Goal: Information Seeking & Learning: Learn about a topic

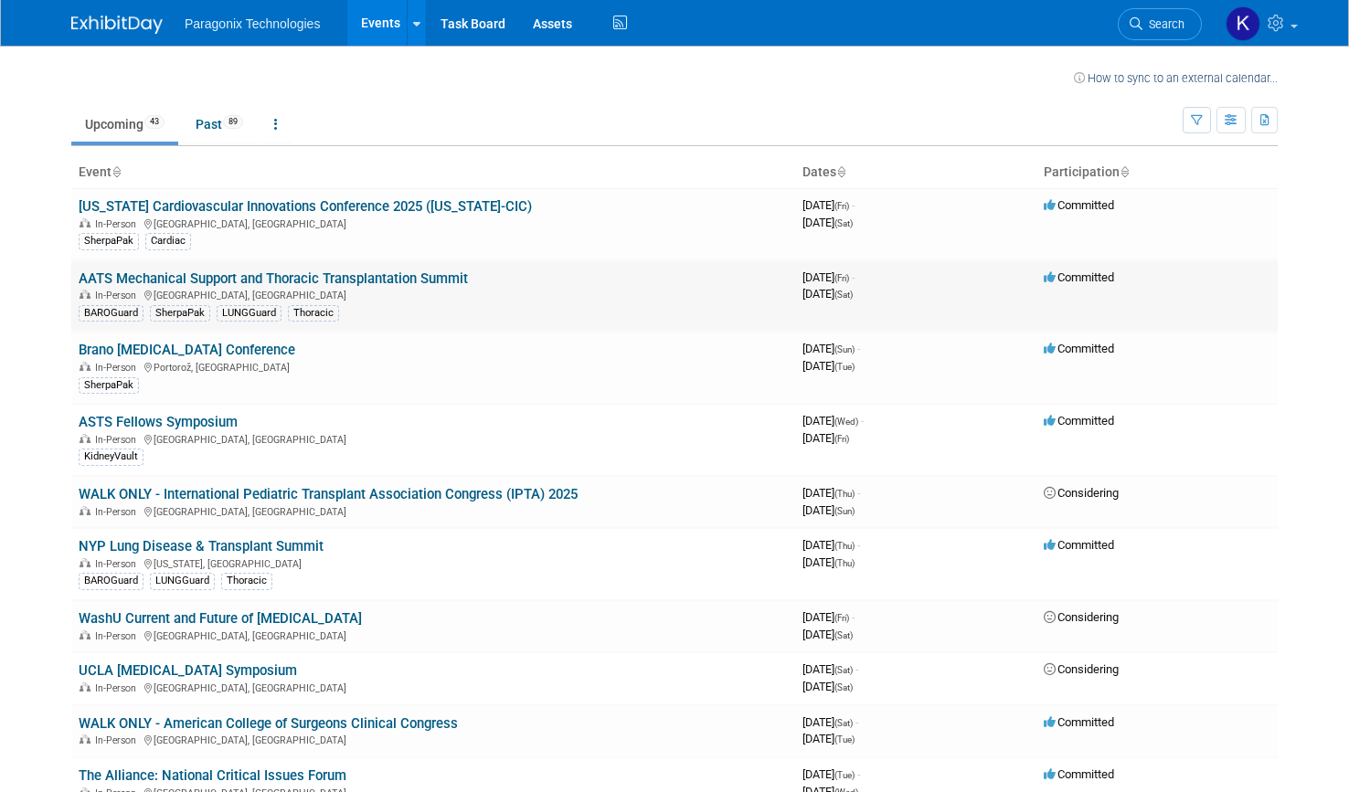
click at [390, 277] on link "AATS Mechanical Support and Thoracic Transplantation Summit" at bounding box center [273, 279] width 389 height 16
click at [191, 418] on link "ASTS Fellows Symposium" at bounding box center [158, 422] width 159 height 16
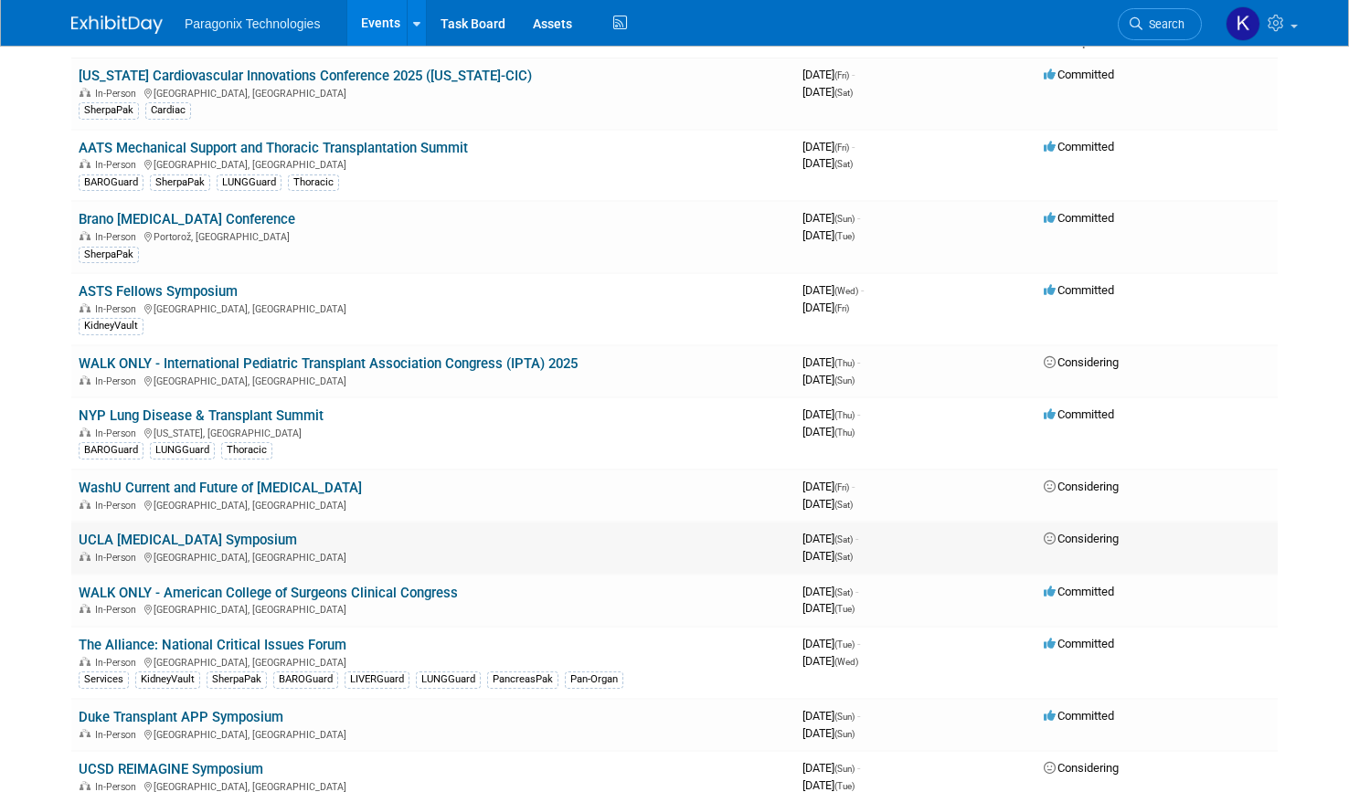
scroll to position [130, 0]
click at [239, 414] on link "NYP Lung Disease & Transplant Summit" at bounding box center [201, 417] width 245 height 16
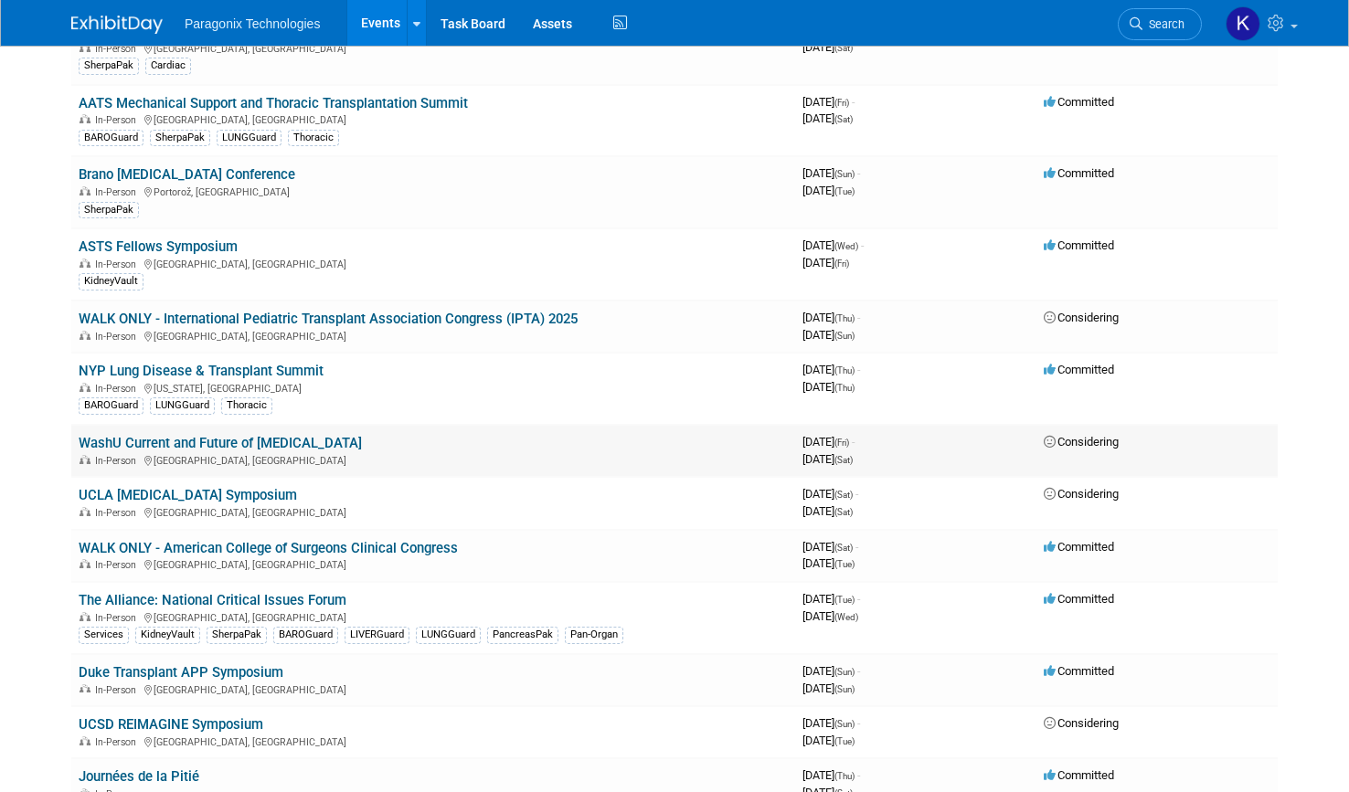
scroll to position [189, 0]
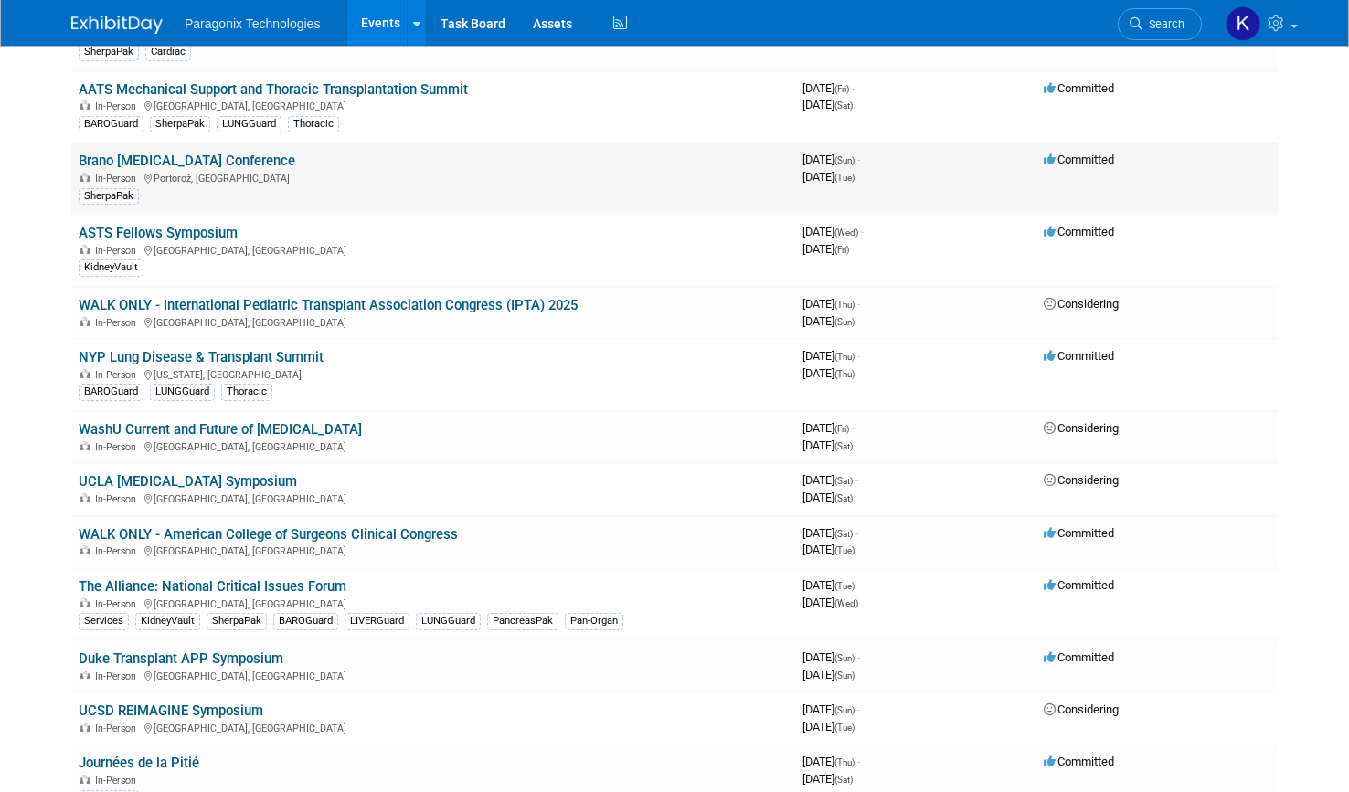
click at [160, 157] on link "Brano Heart Failure Conference" at bounding box center [187, 161] width 217 height 16
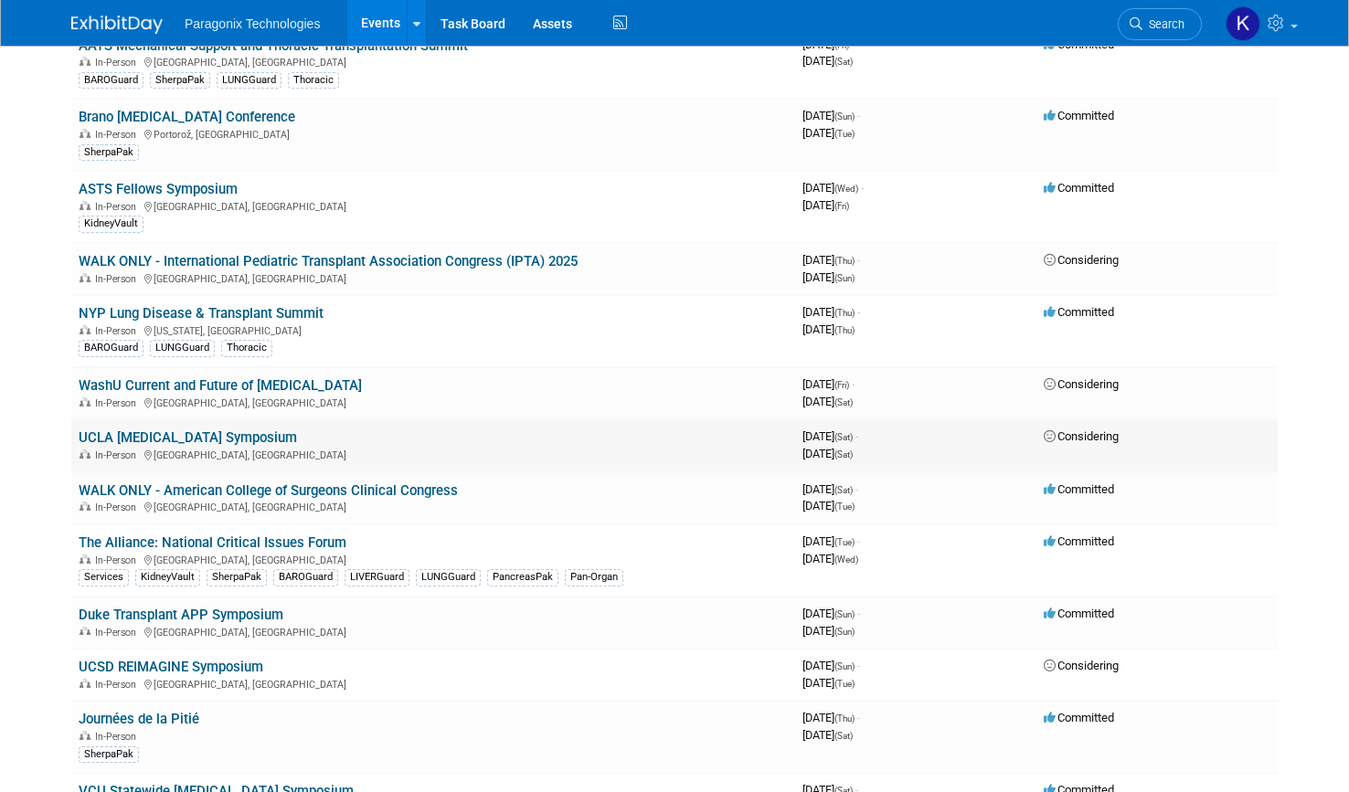
scroll to position [237, 0]
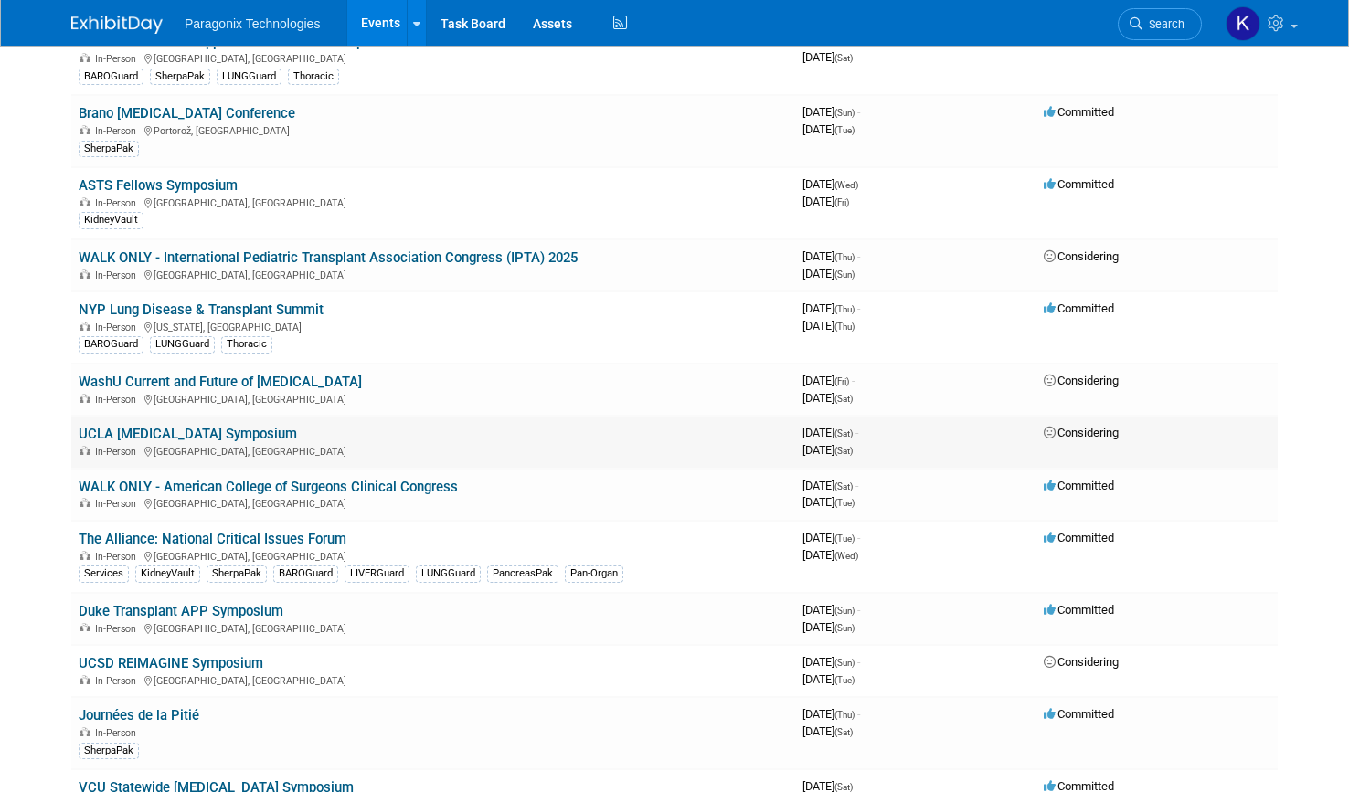
click at [246, 440] on link "UCLA Heart Failure Symposium" at bounding box center [188, 434] width 218 height 16
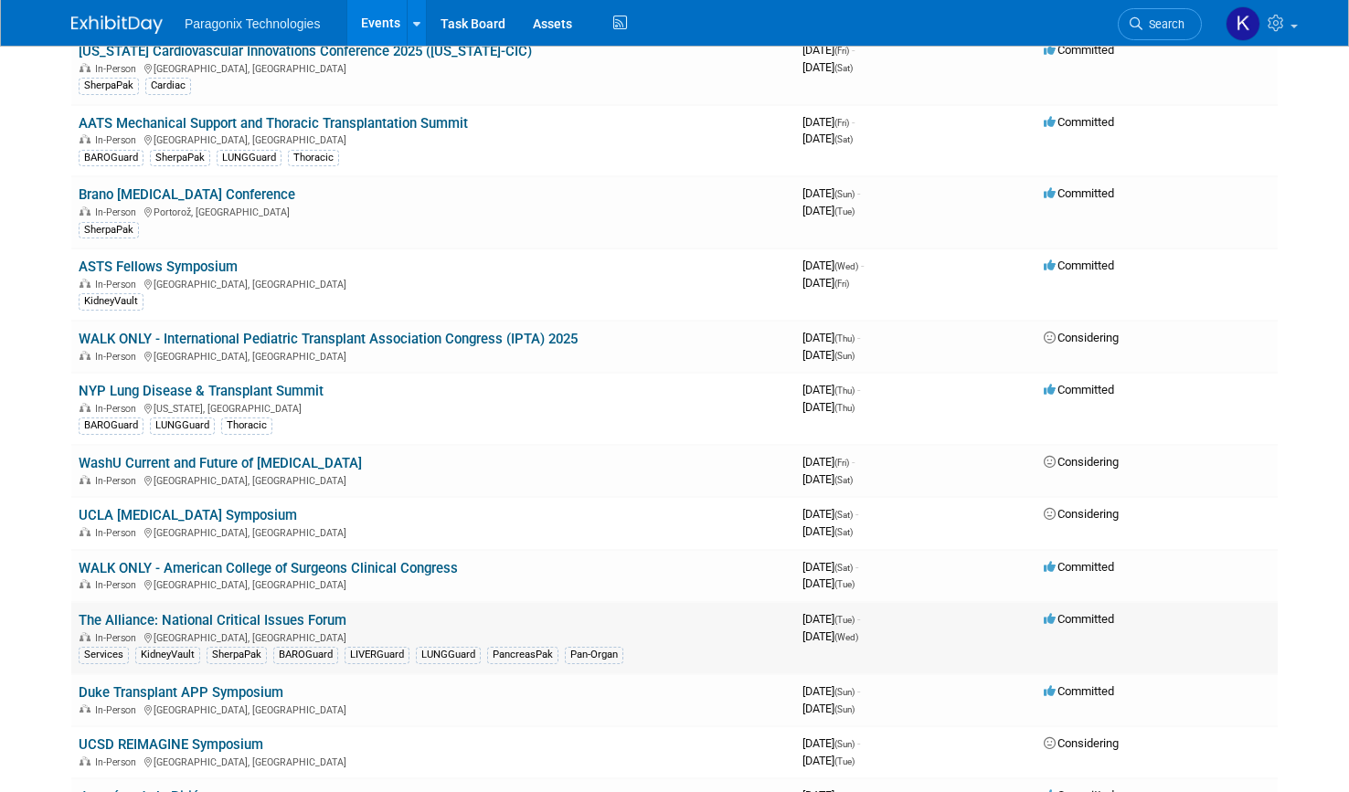
scroll to position [160, 0]
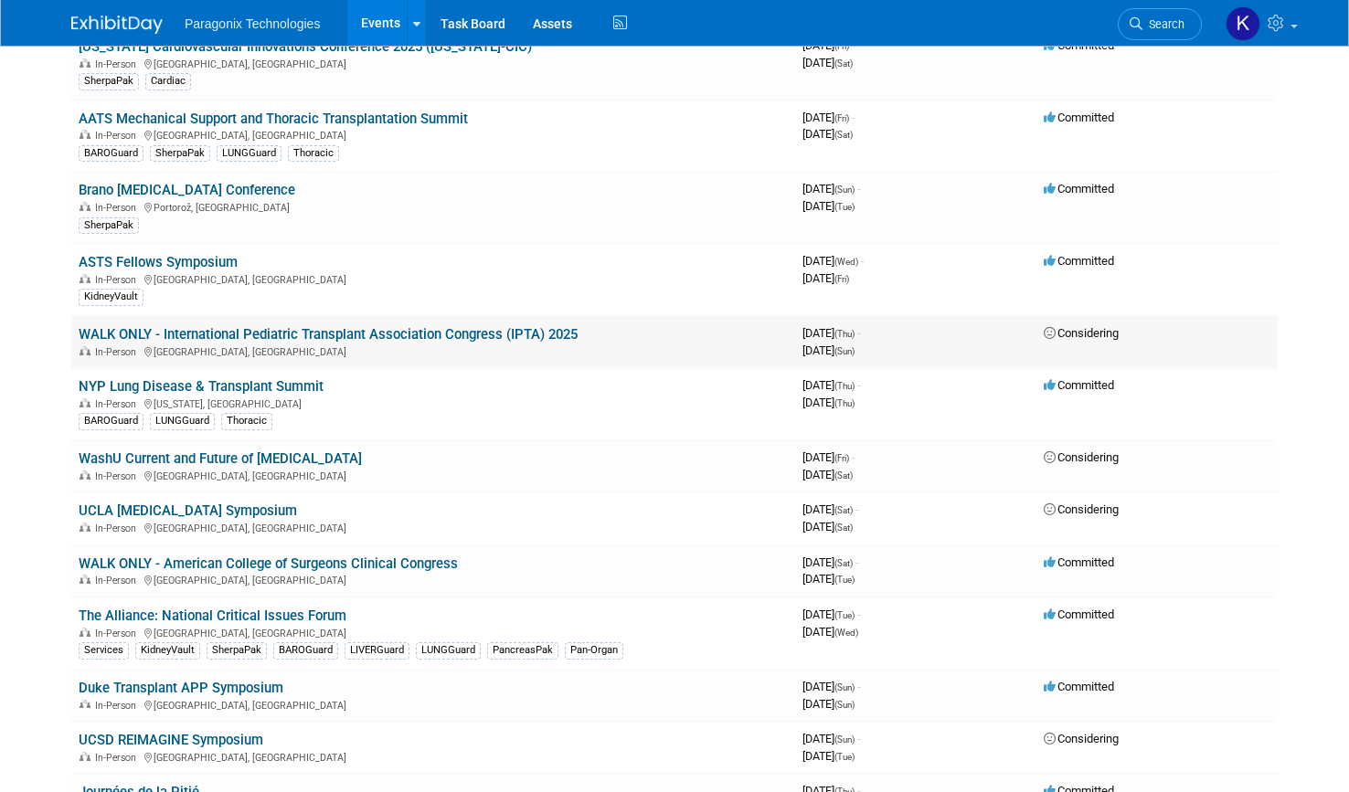
click at [391, 340] on link "WALK ONLY - International Pediatric Transplant Association Congress (IPTA) 2025" at bounding box center [328, 334] width 499 height 16
click at [299, 335] on link "WALK ONLY - International Pediatric Transplant Association Congress (IPTA) 2025" at bounding box center [328, 334] width 499 height 16
click at [162, 188] on link "Brano Heart Failure Conference" at bounding box center [187, 190] width 217 height 16
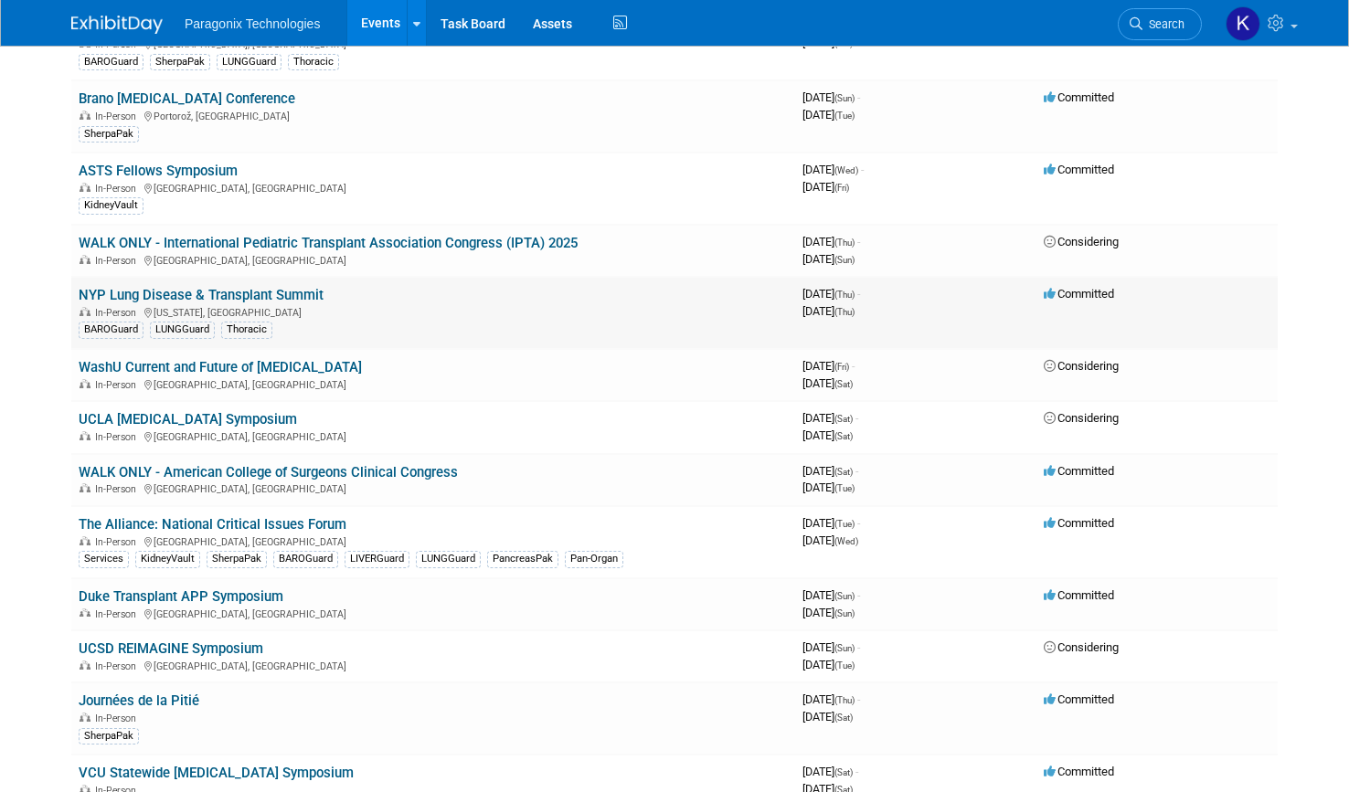
scroll to position [268, 0]
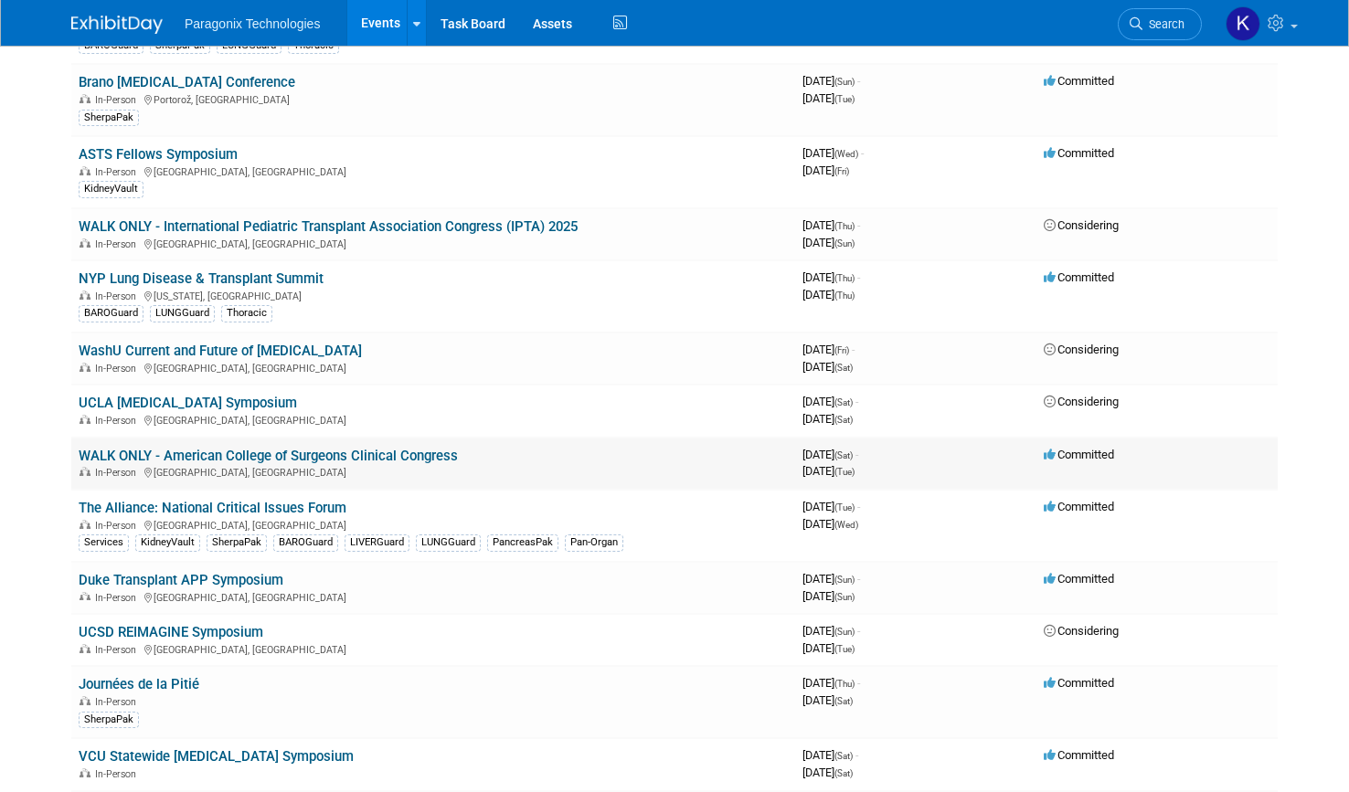
click at [295, 452] on link "WALK ONLY - American College of Surgeons Clinical Congress" at bounding box center [268, 456] width 379 height 16
click at [283, 453] on link "WALK ONLY - American College of Surgeons Clinical Congress" at bounding box center [268, 456] width 379 height 16
click at [177, 503] on link "The Alliance: National Critical Issues Forum" at bounding box center [213, 508] width 268 height 16
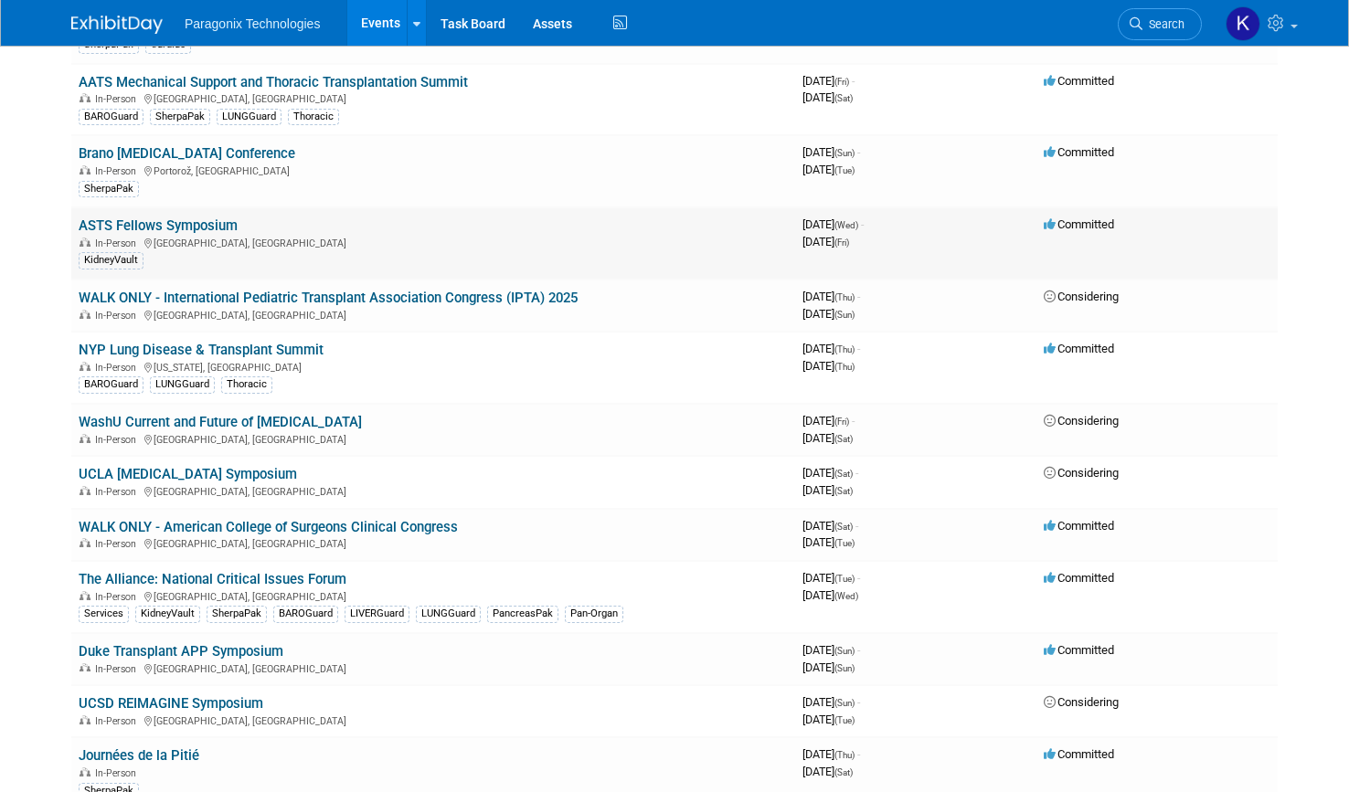
scroll to position [175, 0]
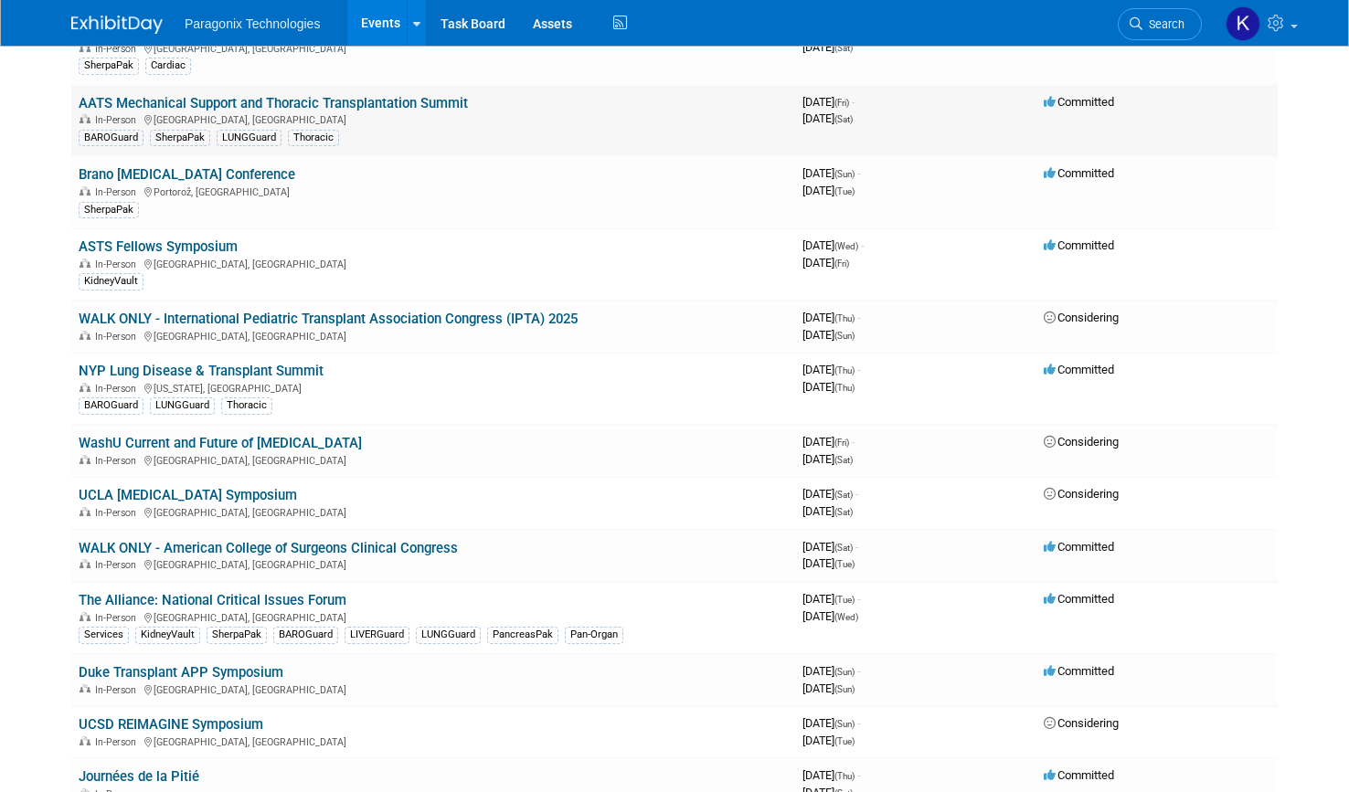
click at [180, 105] on link "AATS Mechanical Support and Thoracic Transplantation Summit" at bounding box center [273, 103] width 389 height 16
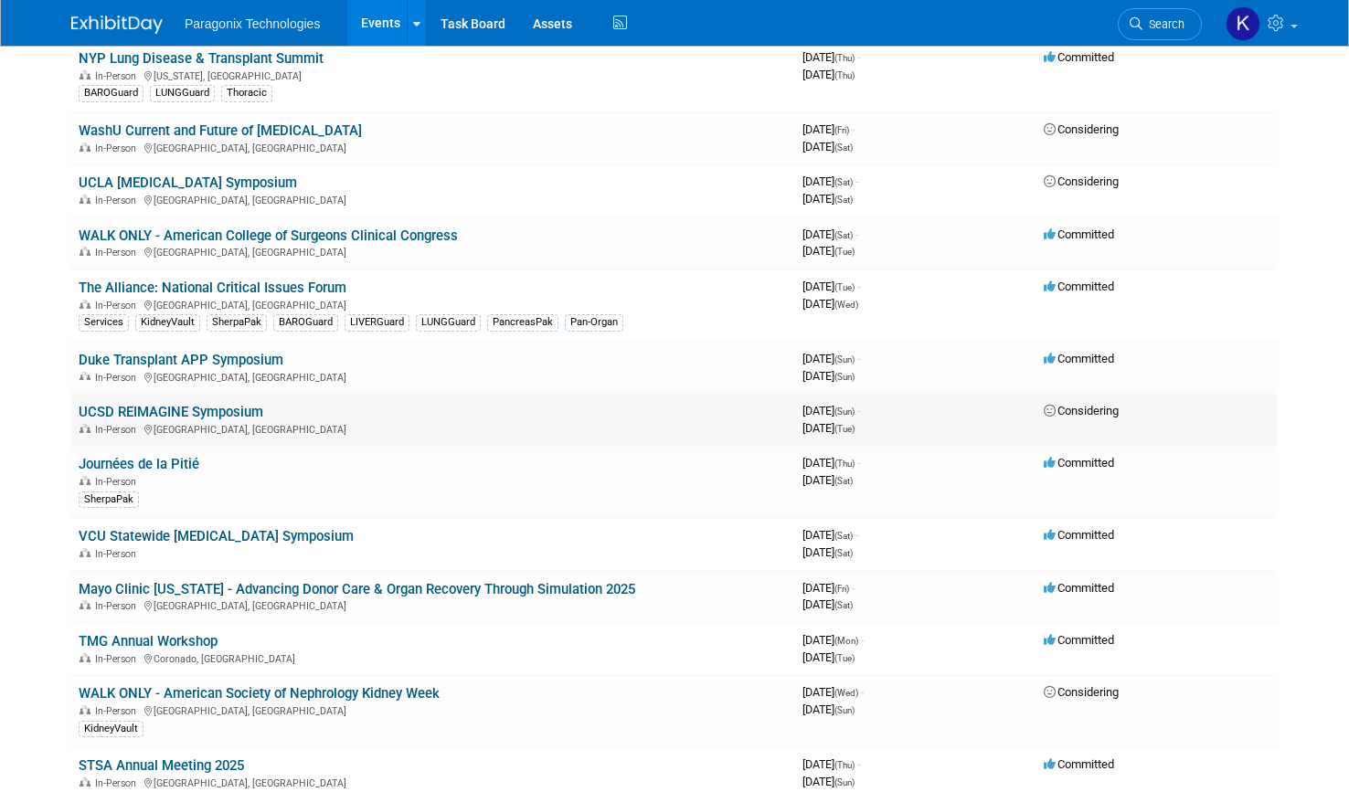
scroll to position [493, 0]
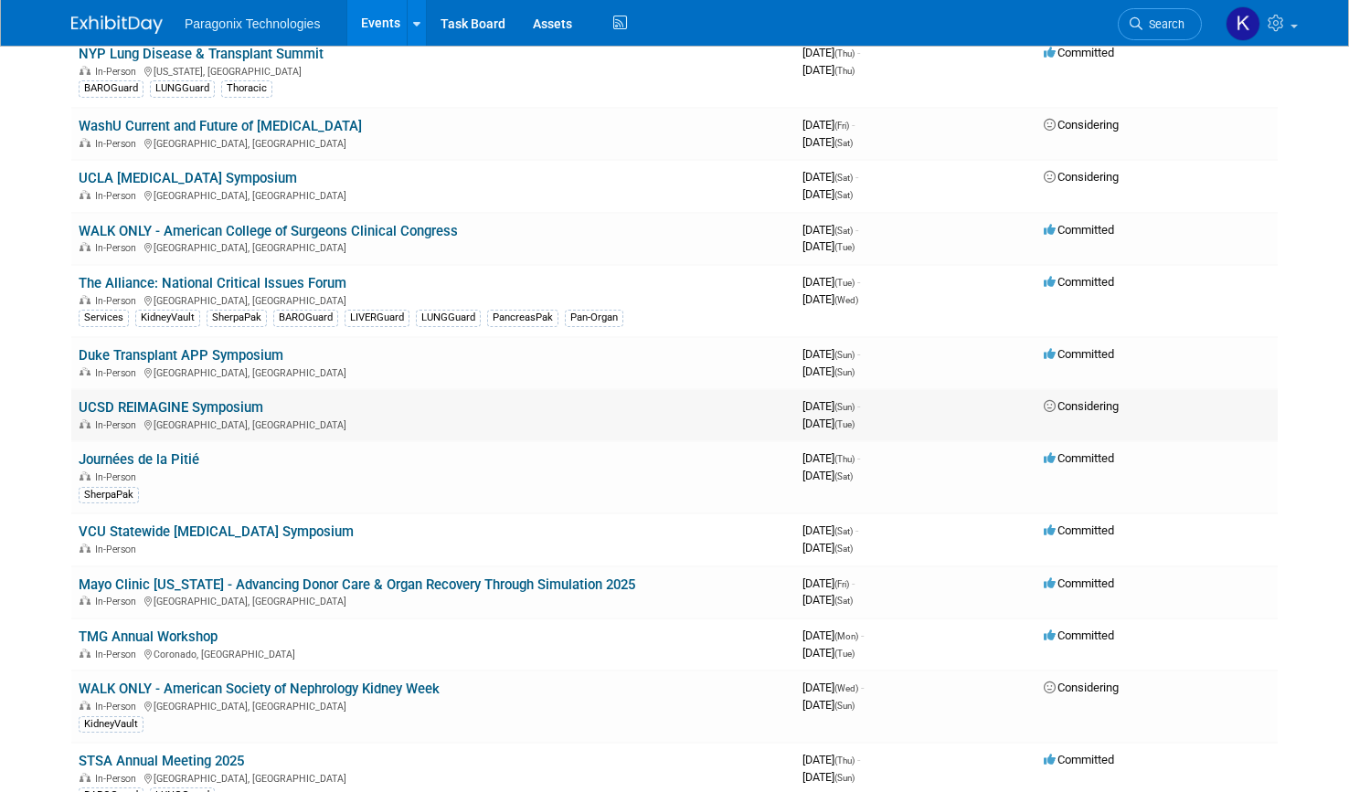
click at [214, 422] on div "In-Person San Diego, CA" at bounding box center [433, 424] width 709 height 15
click at [211, 409] on link "UCSD REIMAGINE Symposium" at bounding box center [171, 407] width 185 height 16
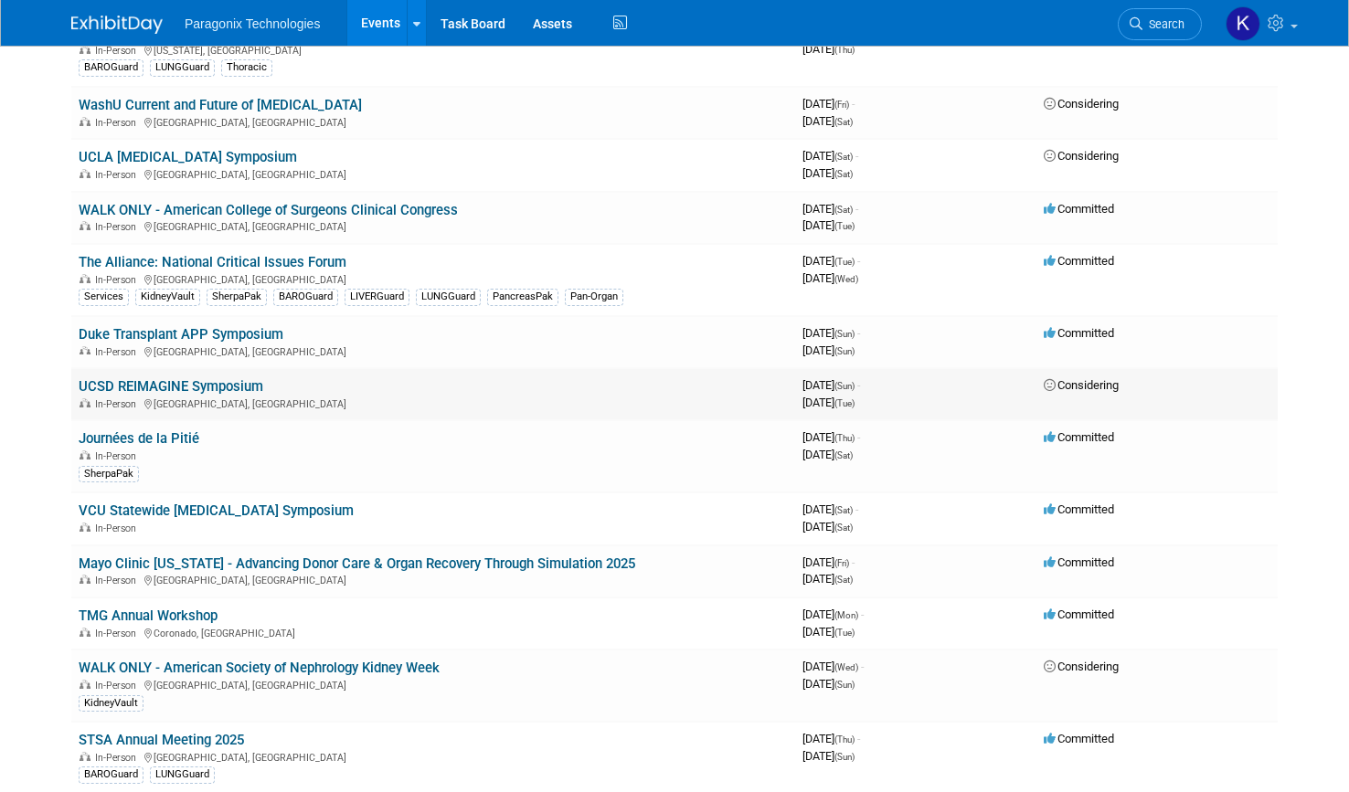
scroll to position [516, 0]
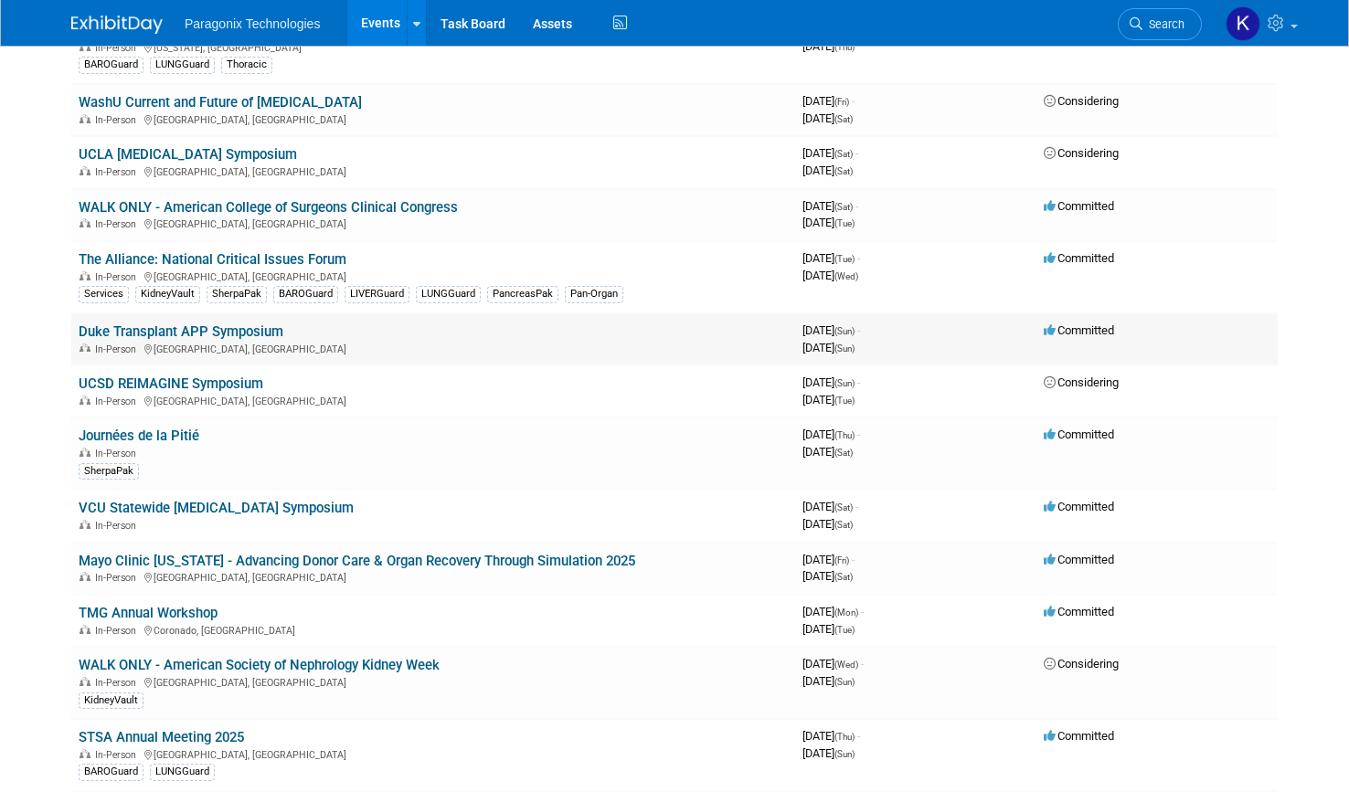
click at [252, 330] on link "Duke Transplant APP Symposium" at bounding box center [181, 332] width 205 height 16
click at [182, 330] on link "Duke Transplant APP Symposium" at bounding box center [181, 332] width 205 height 16
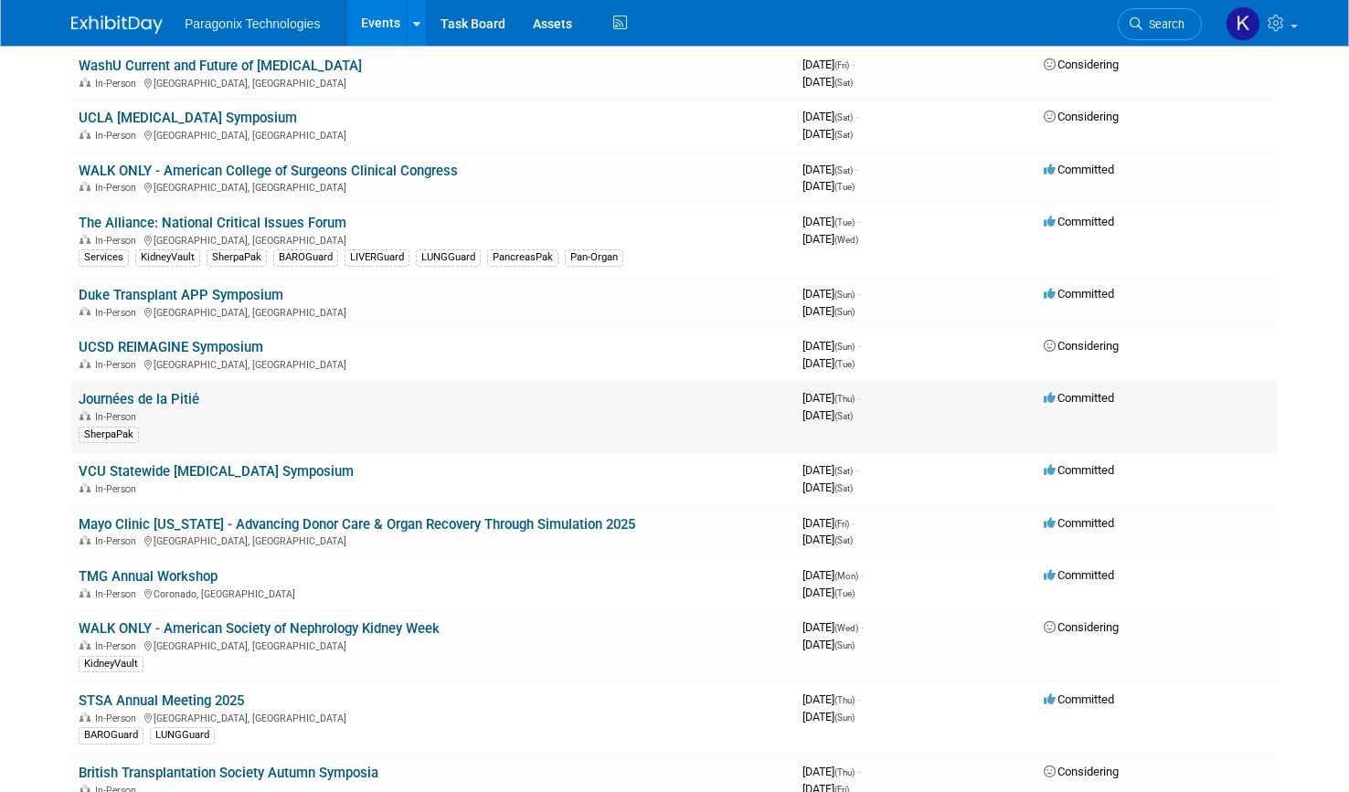
scroll to position [557, 0]
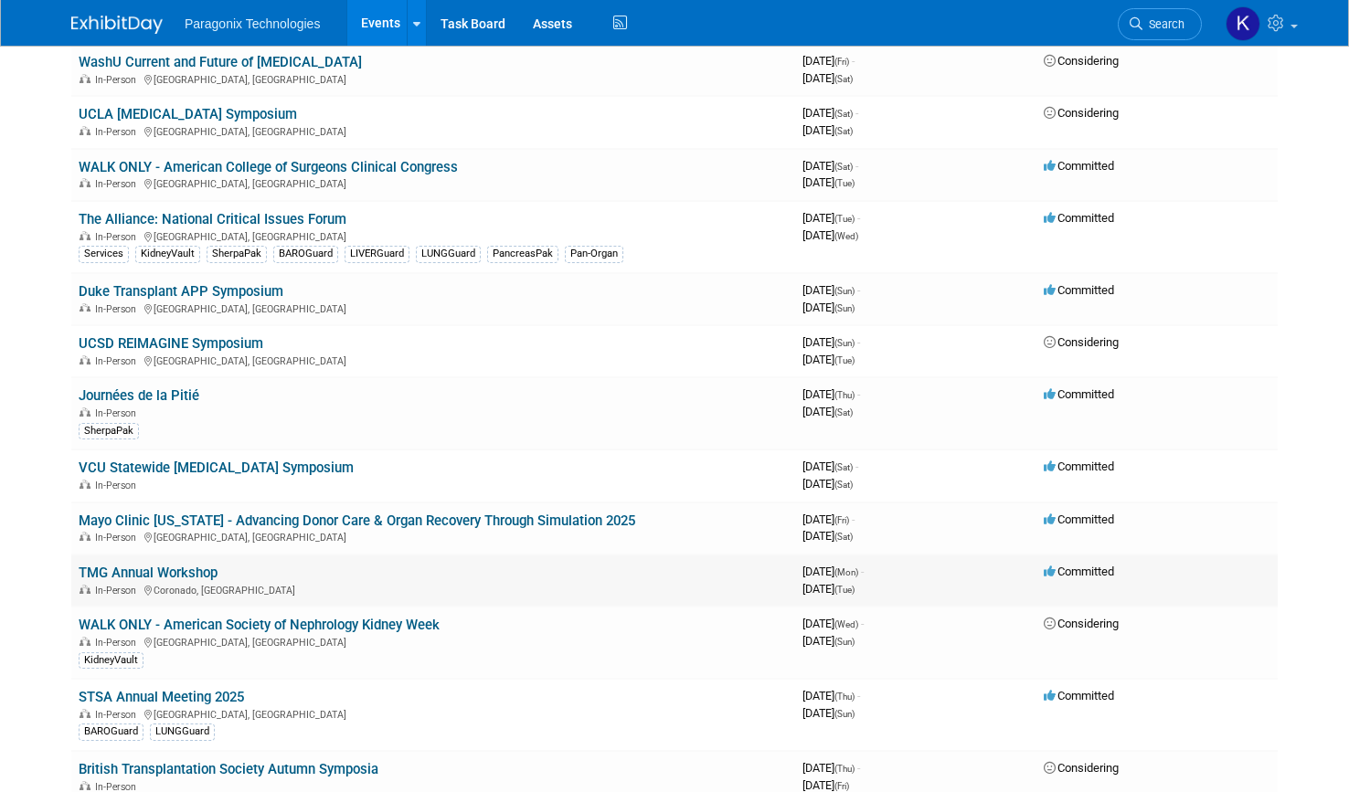
click at [122, 574] on link "TMG Annual Workshop" at bounding box center [148, 573] width 139 height 16
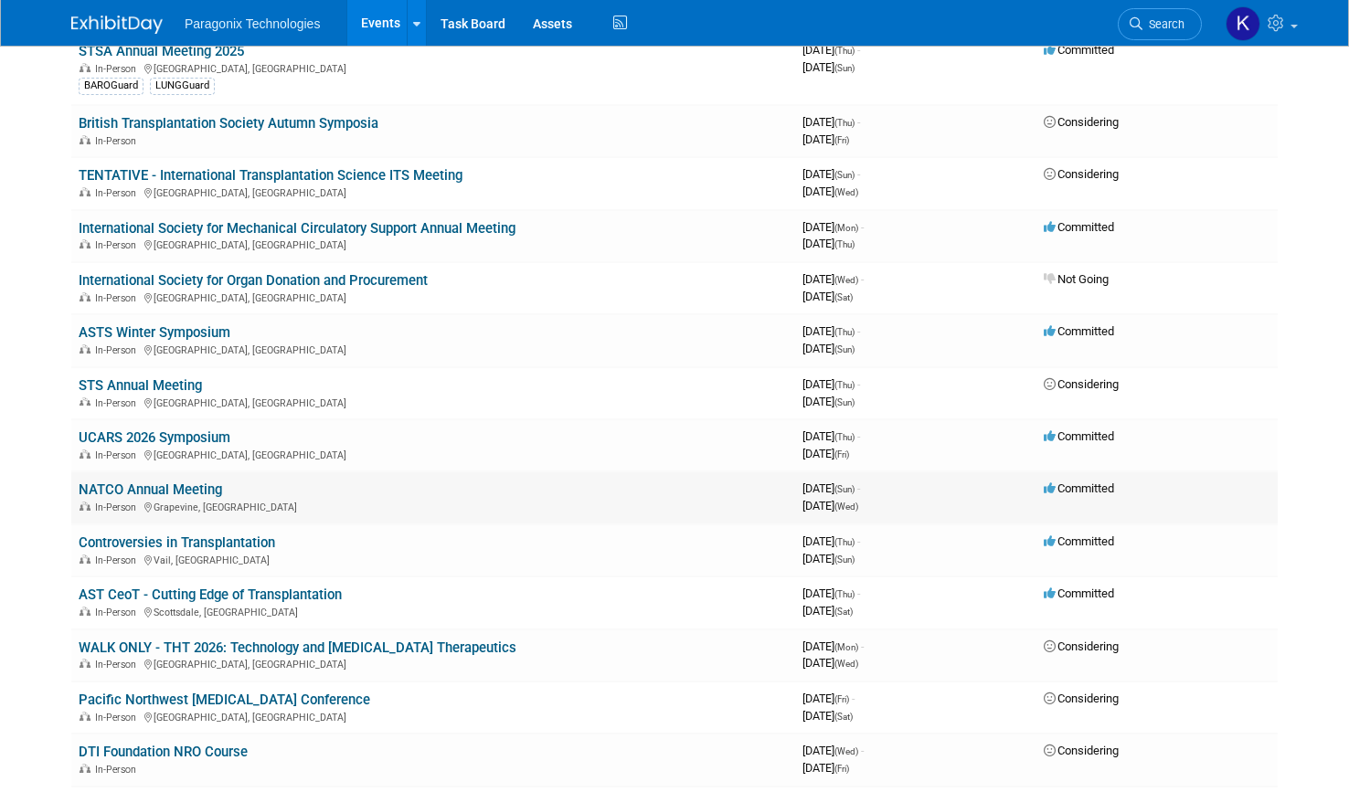
scroll to position [1208, 0]
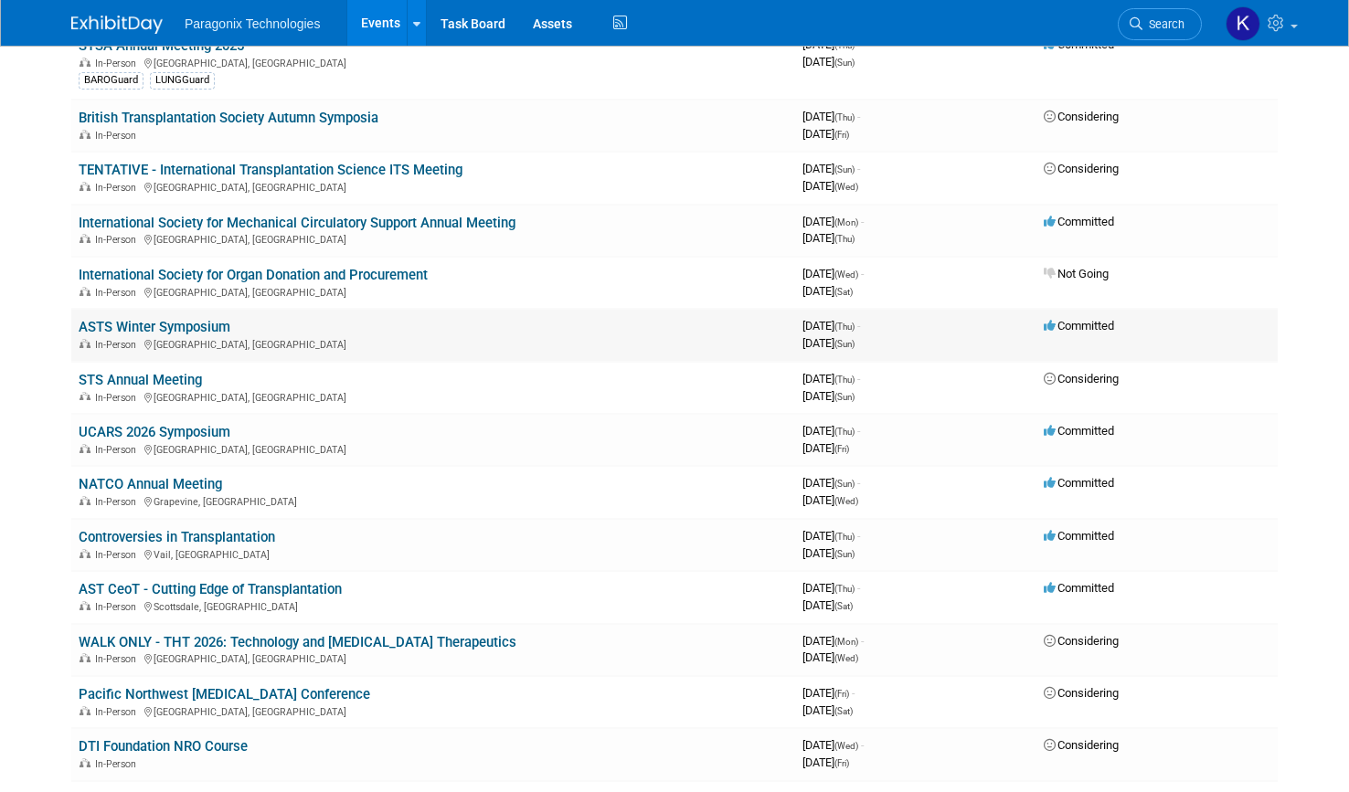
click at [138, 328] on link "ASTS Winter Symposium" at bounding box center [155, 327] width 152 height 16
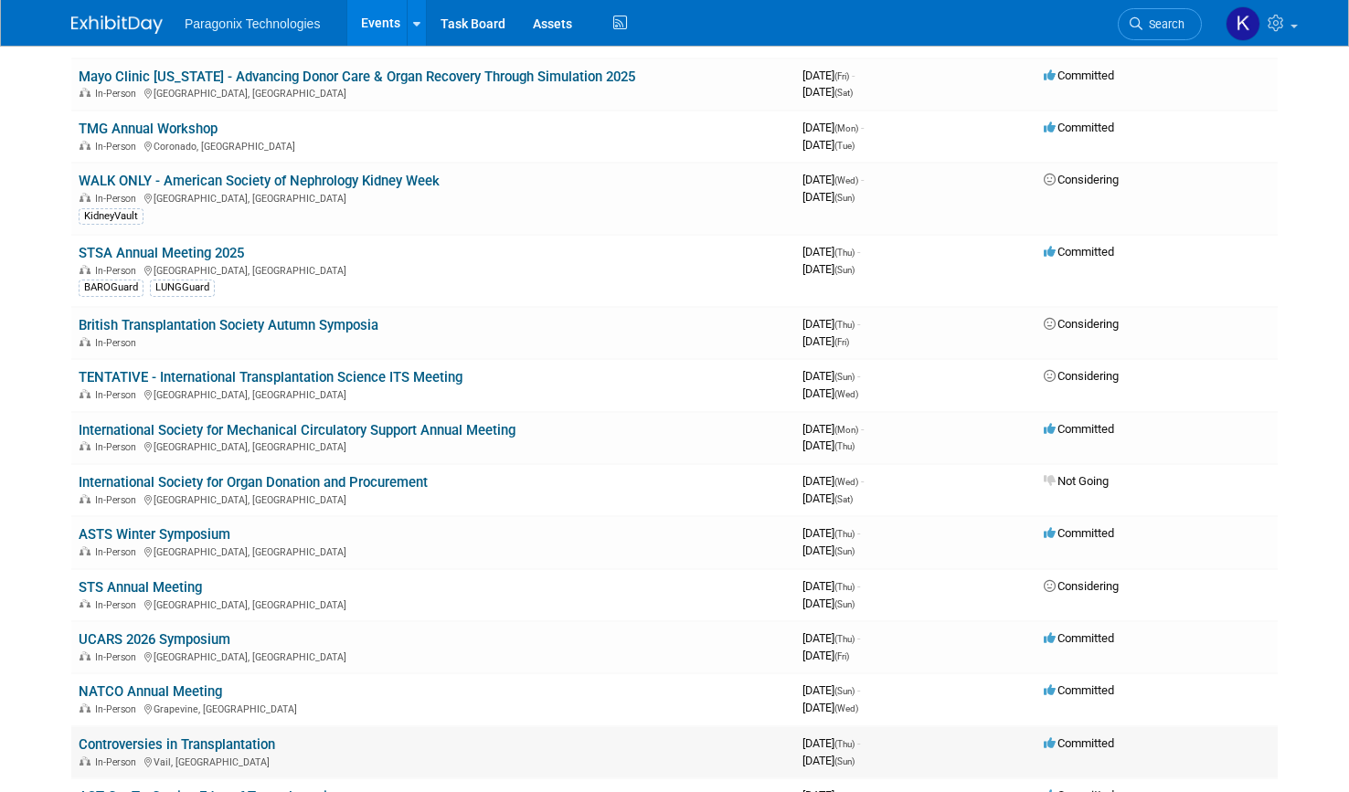
scroll to position [999, 0]
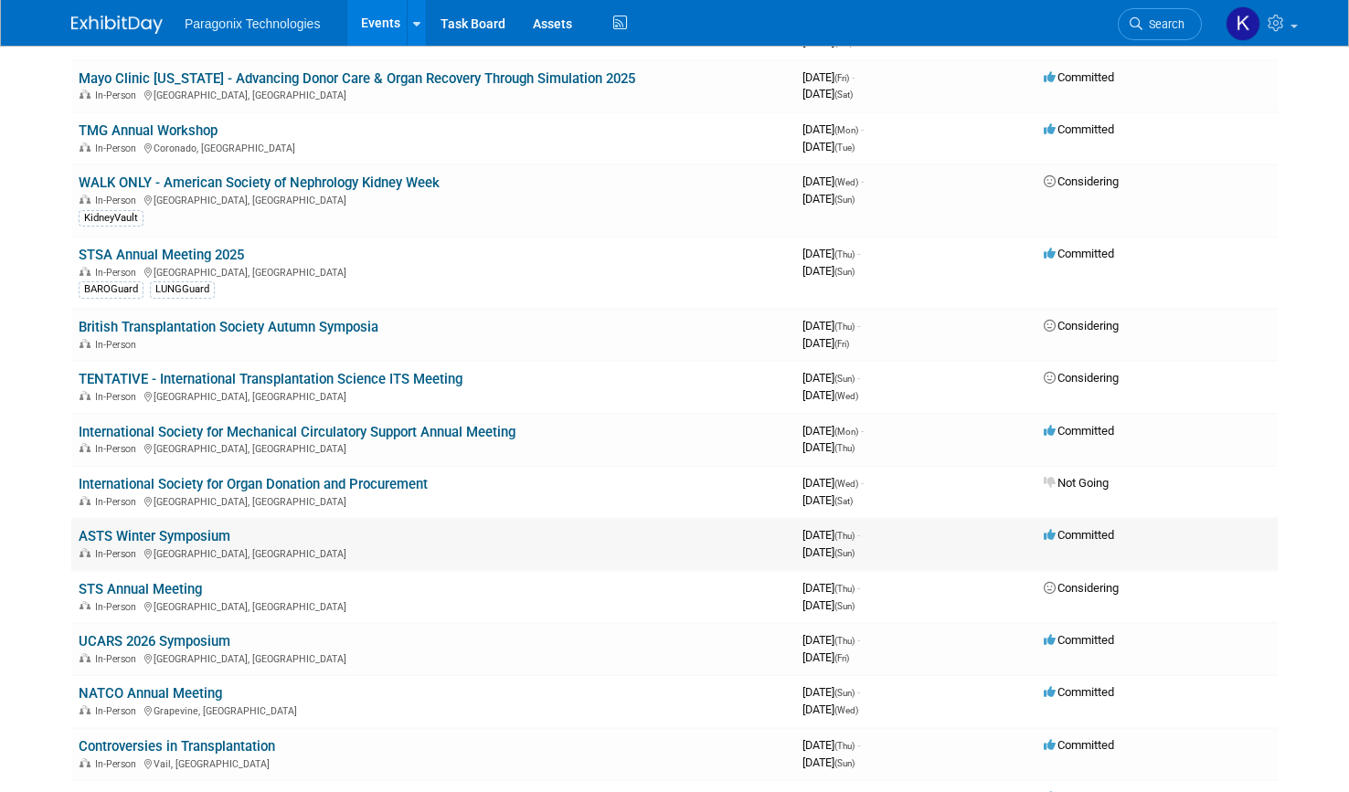
click at [216, 546] on div "In-Person Phoenix, AZ" at bounding box center [433, 553] width 709 height 15
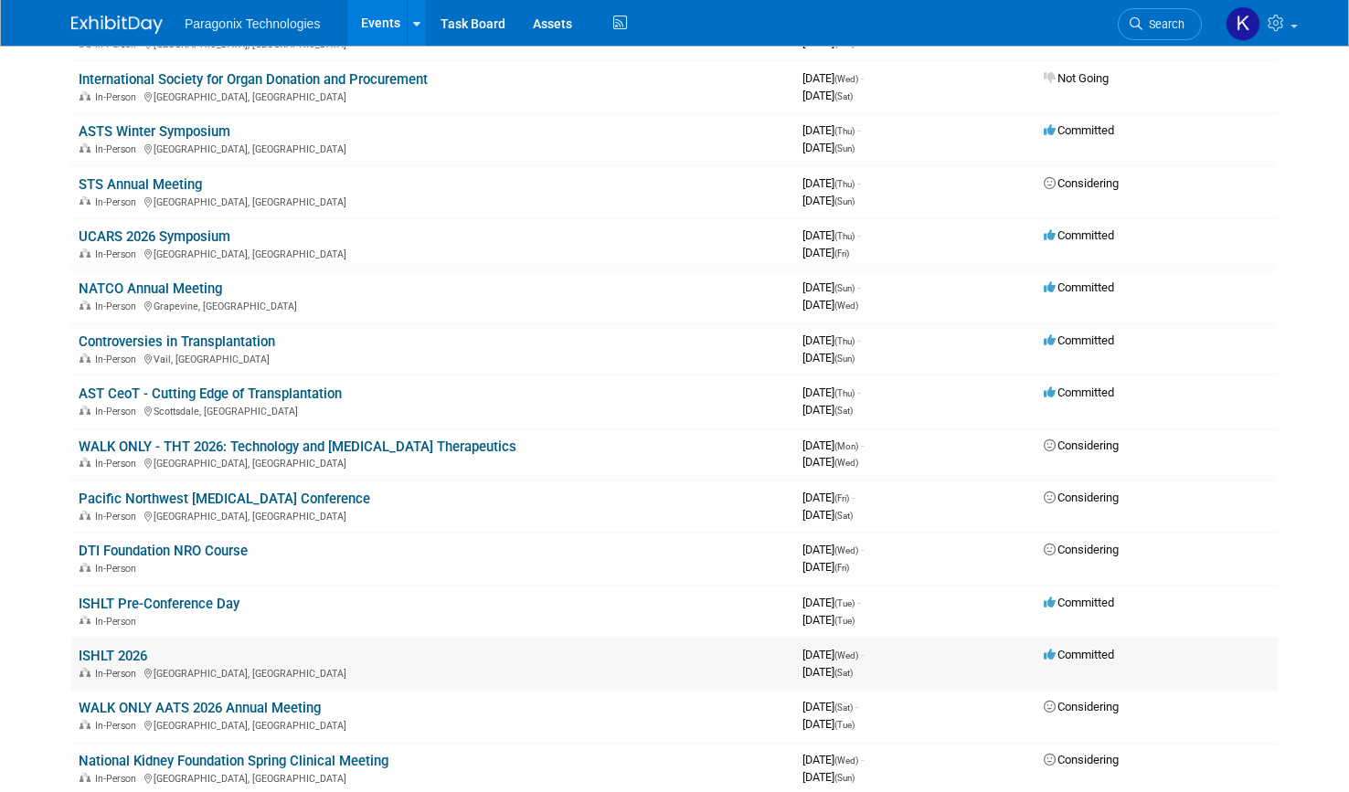
scroll to position [1405, 0]
click at [122, 656] on link "ISHLT 2026" at bounding box center [113, 655] width 69 height 16
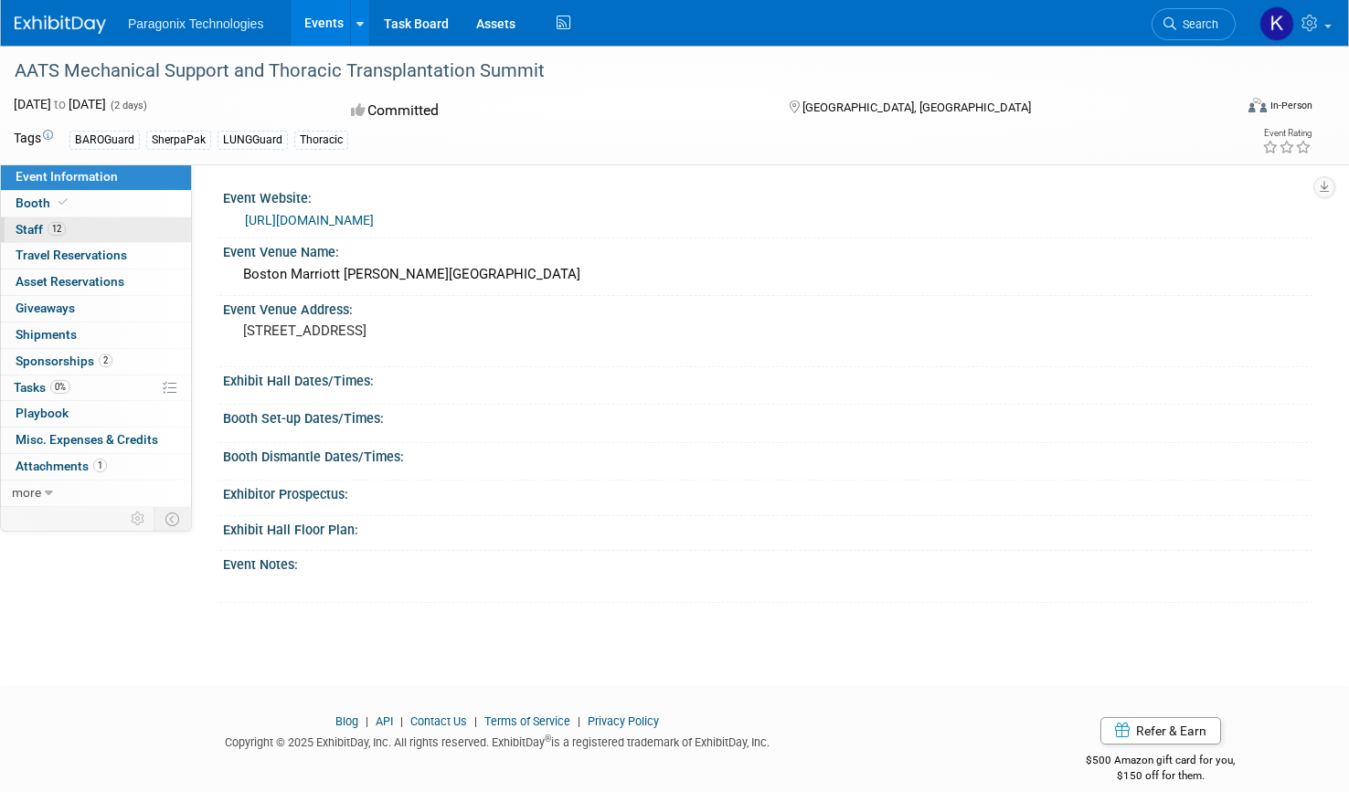
click at [20, 228] on span "Staff 12" at bounding box center [41, 229] width 50 height 15
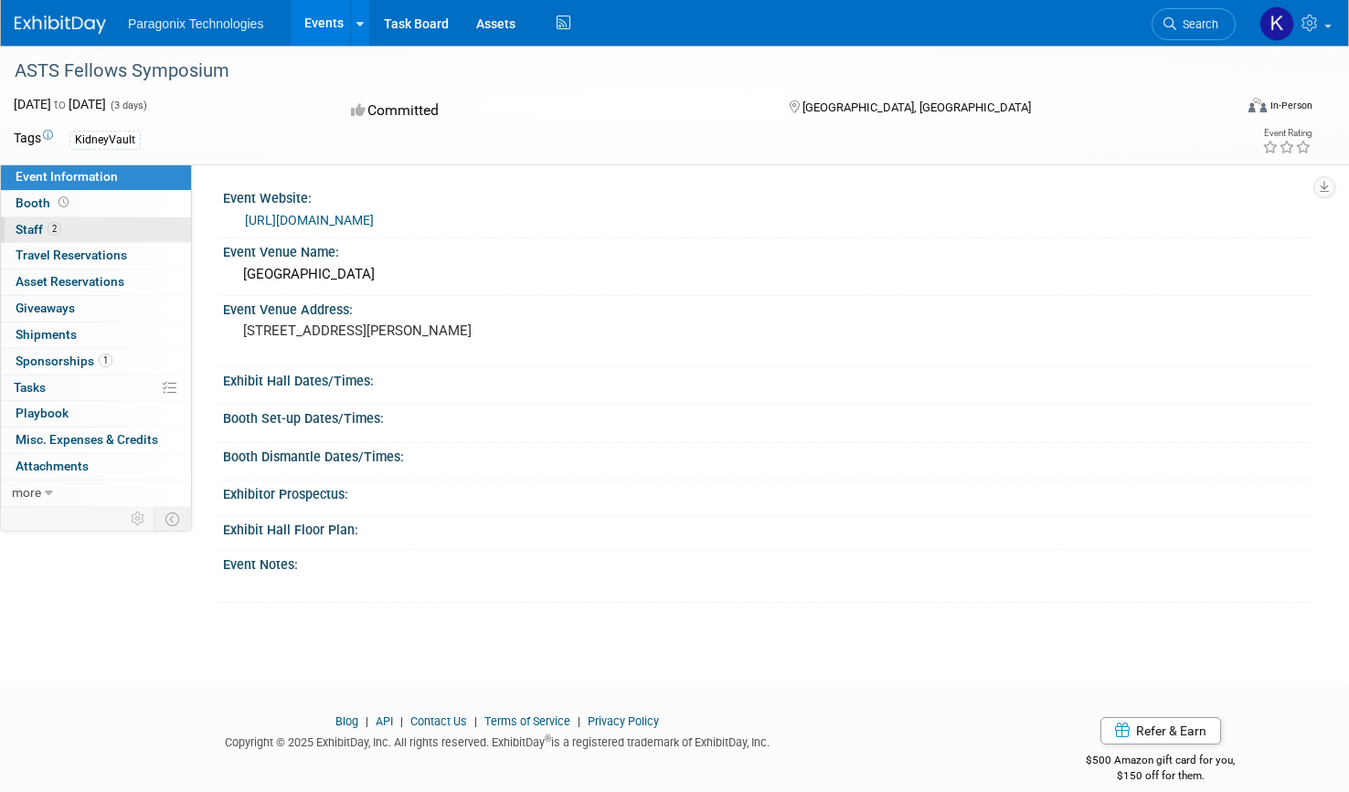
click at [26, 229] on span "Staff 2" at bounding box center [39, 229] width 46 height 15
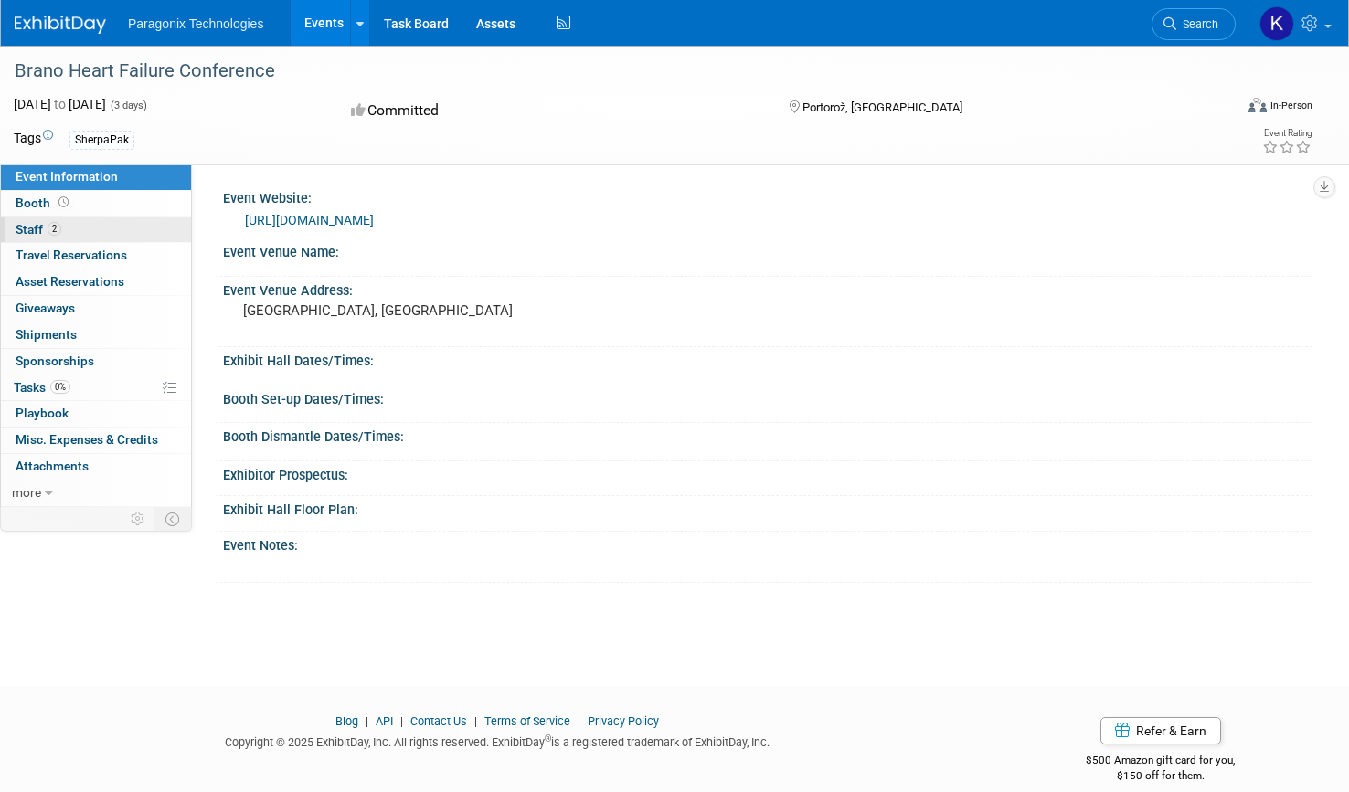
click at [31, 229] on span "Staff 2" at bounding box center [39, 229] width 46 height 15
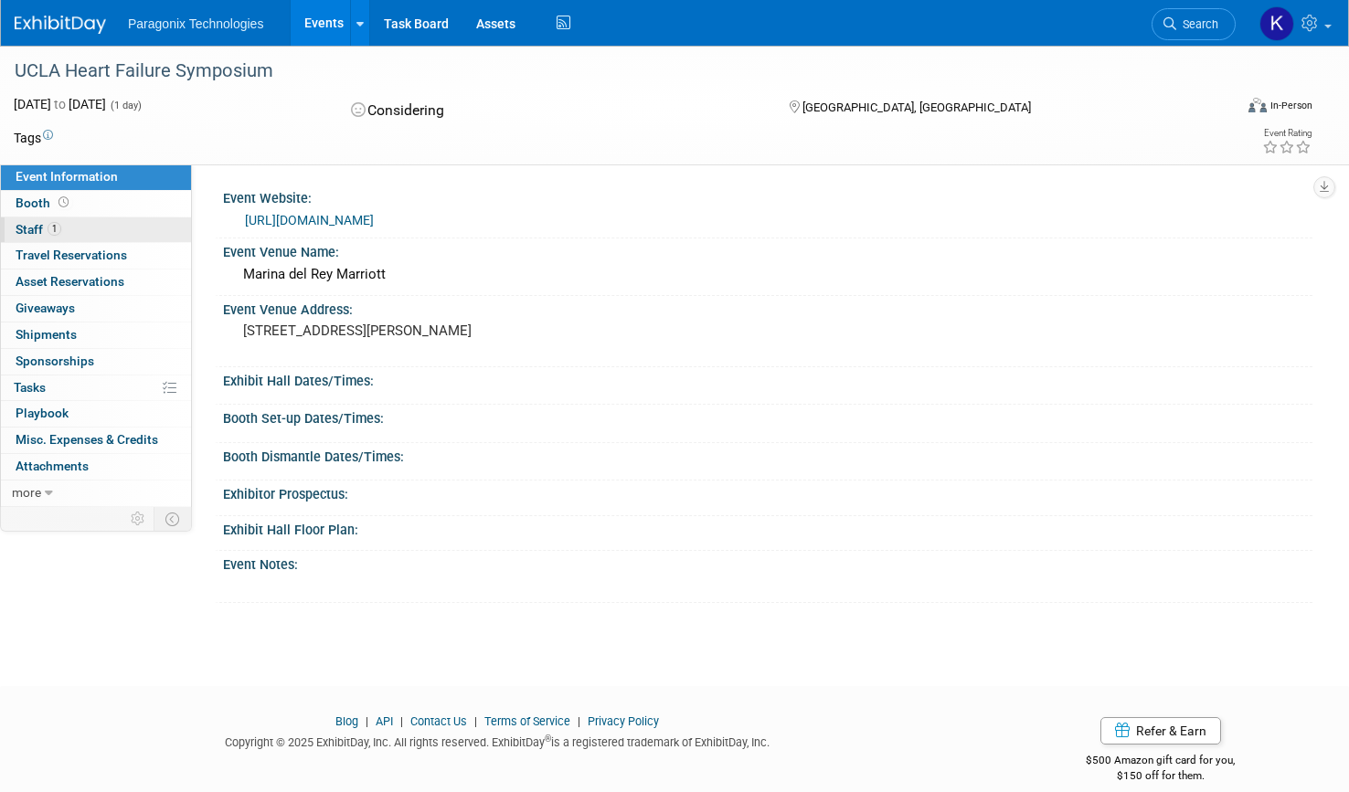
click at [34, 229] on span "Staff 1" at bounding box center [39, 229] width 46 height 15
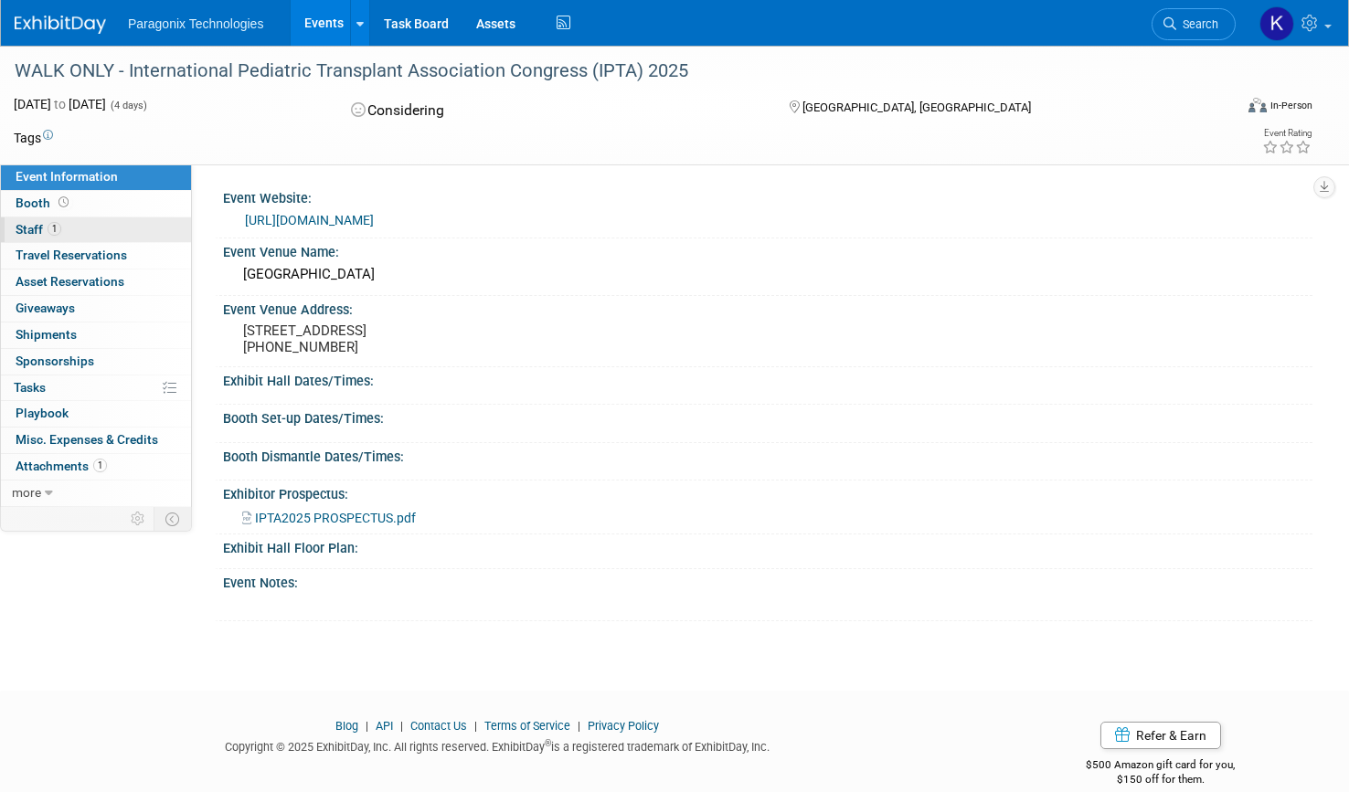
click at [39, 230] on span "Staff 1" at bounding box center [39, 229] width 46 height 15
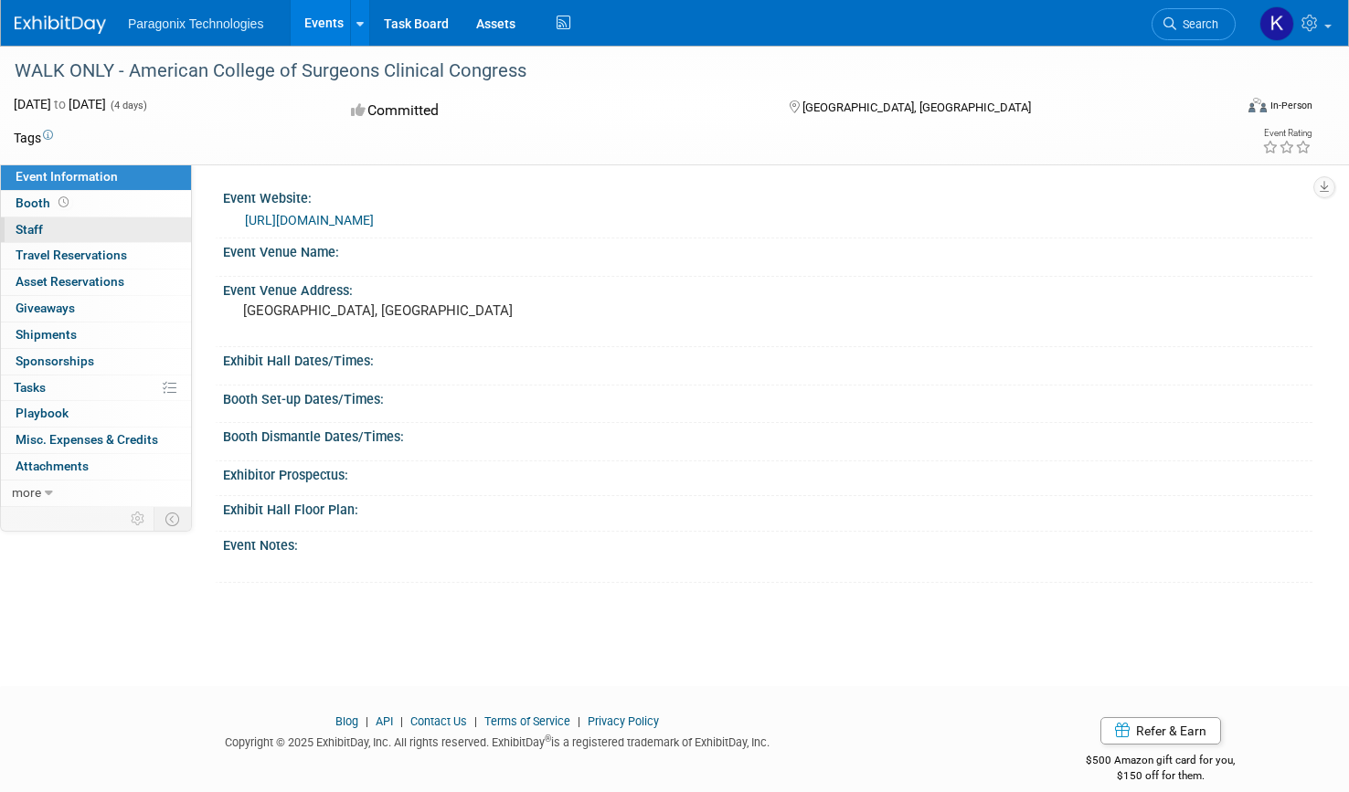
click at [59, 221] on link "0 Staff 0" at bounding box center [96, 231] width 190 height 26
click at [332, 219] on link "https://www.facs.org/" at bounding box center [309, 220] width 129 height 15
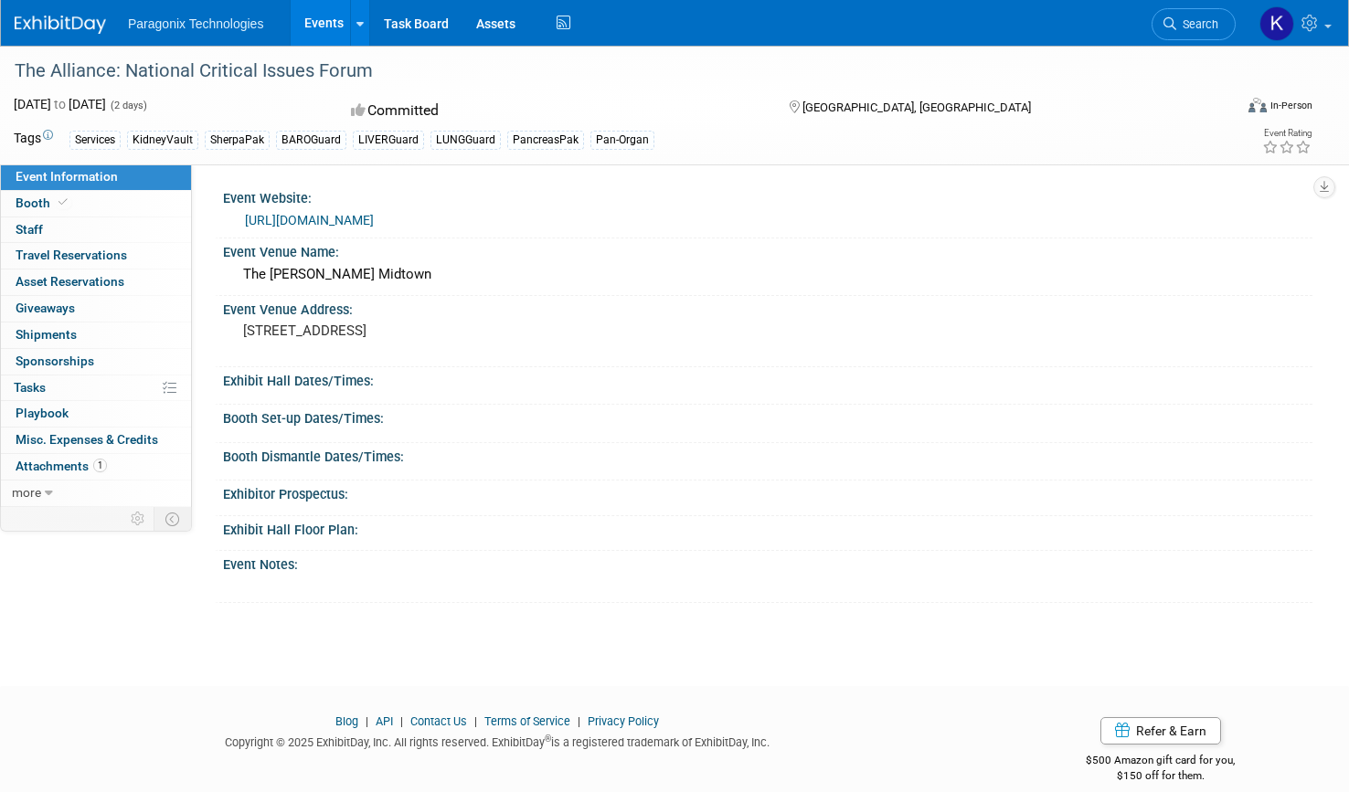
click at [374, 221] on link "[URL][DOMAIN_NAME]" at bounding box center [309, 220] width 129 height 15
click at [44, 230] on link "0 Staff 0" at bounding box center [96, 231] width 190 height 26
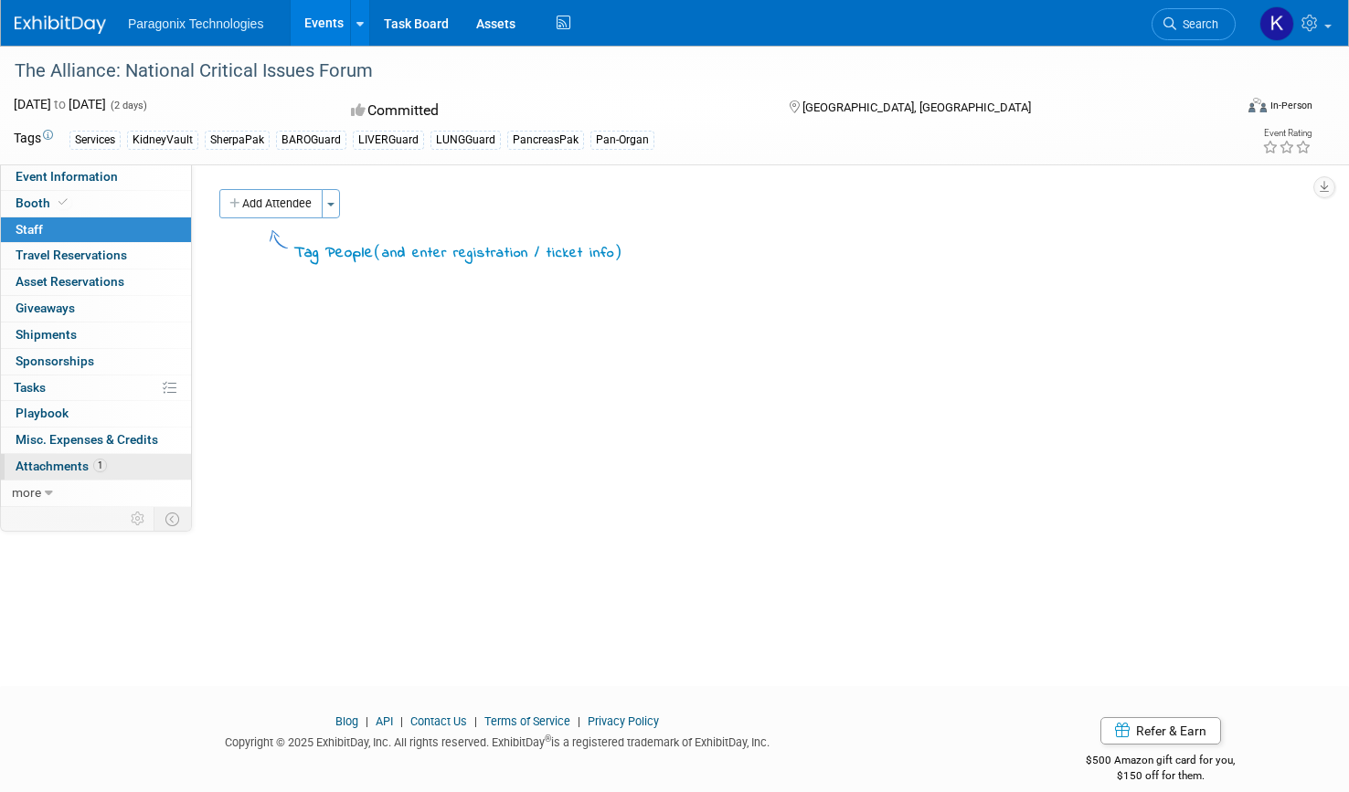
click at [59, 461] on span "Attachments 1" at bounding box center [61, 466] width 91 height 15
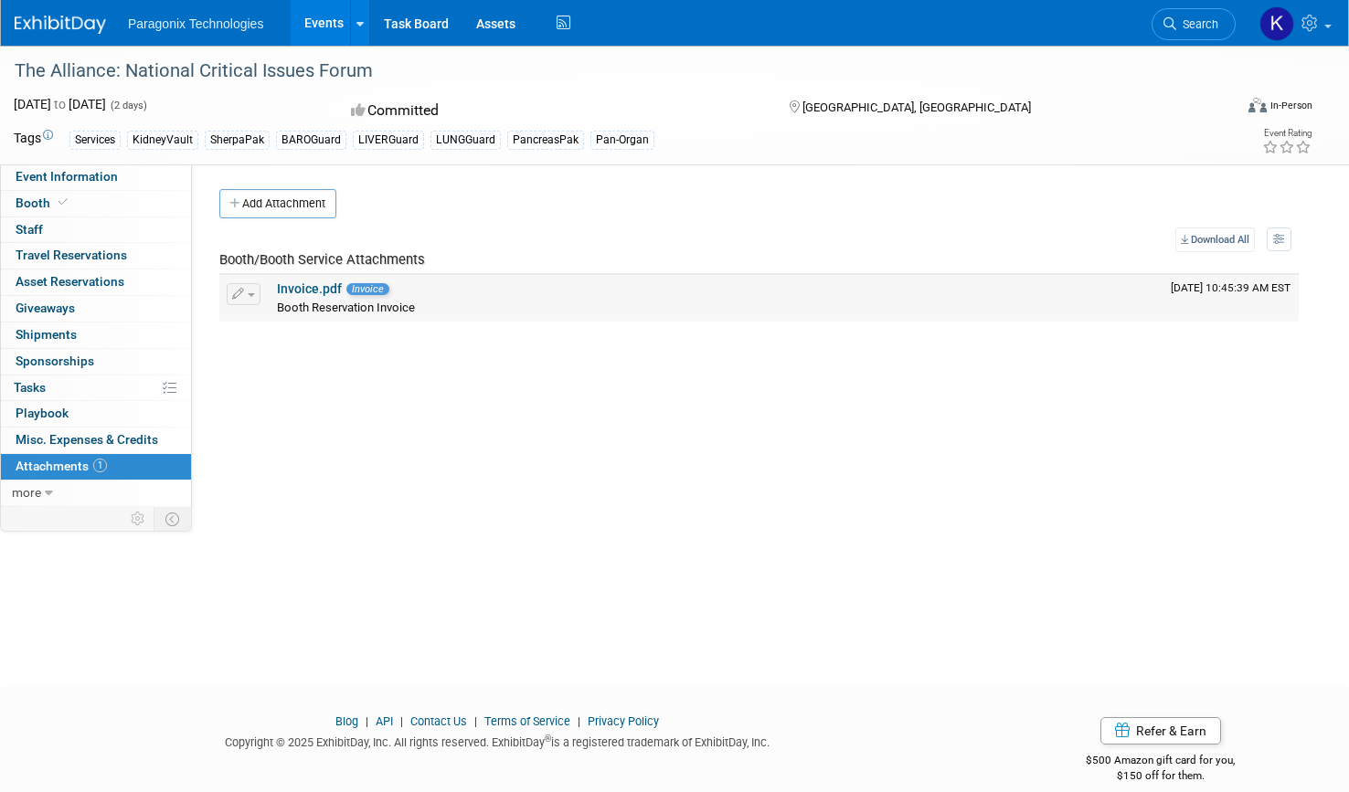
click at [298, 287] on link "Invoice.pdf" at bounding box center [309, 289] width 65 height 15
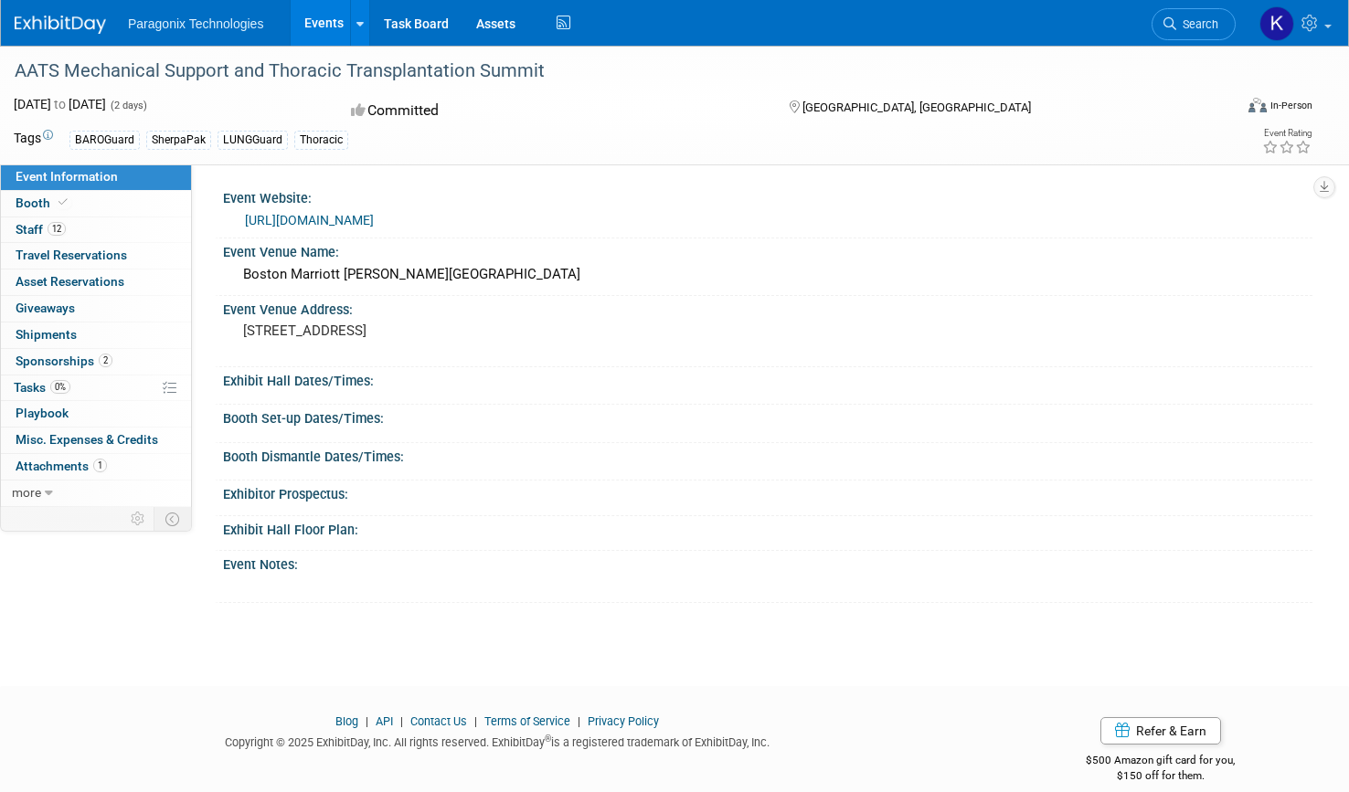
scroll to position [2, 0]
click at [34, 387] on span "Tasks 0%" at bounding box center [42, 387] width 57 height 15
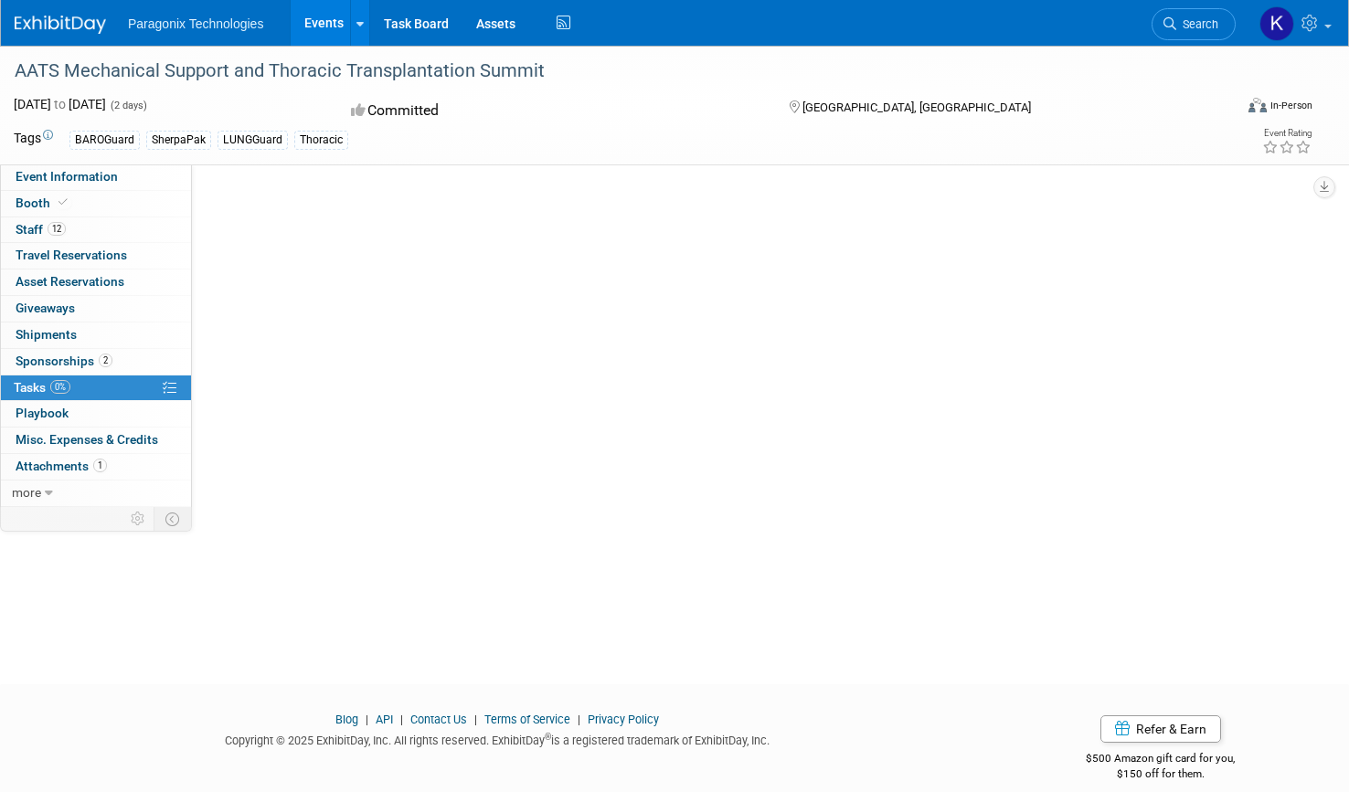
scroll to position [0, 0]
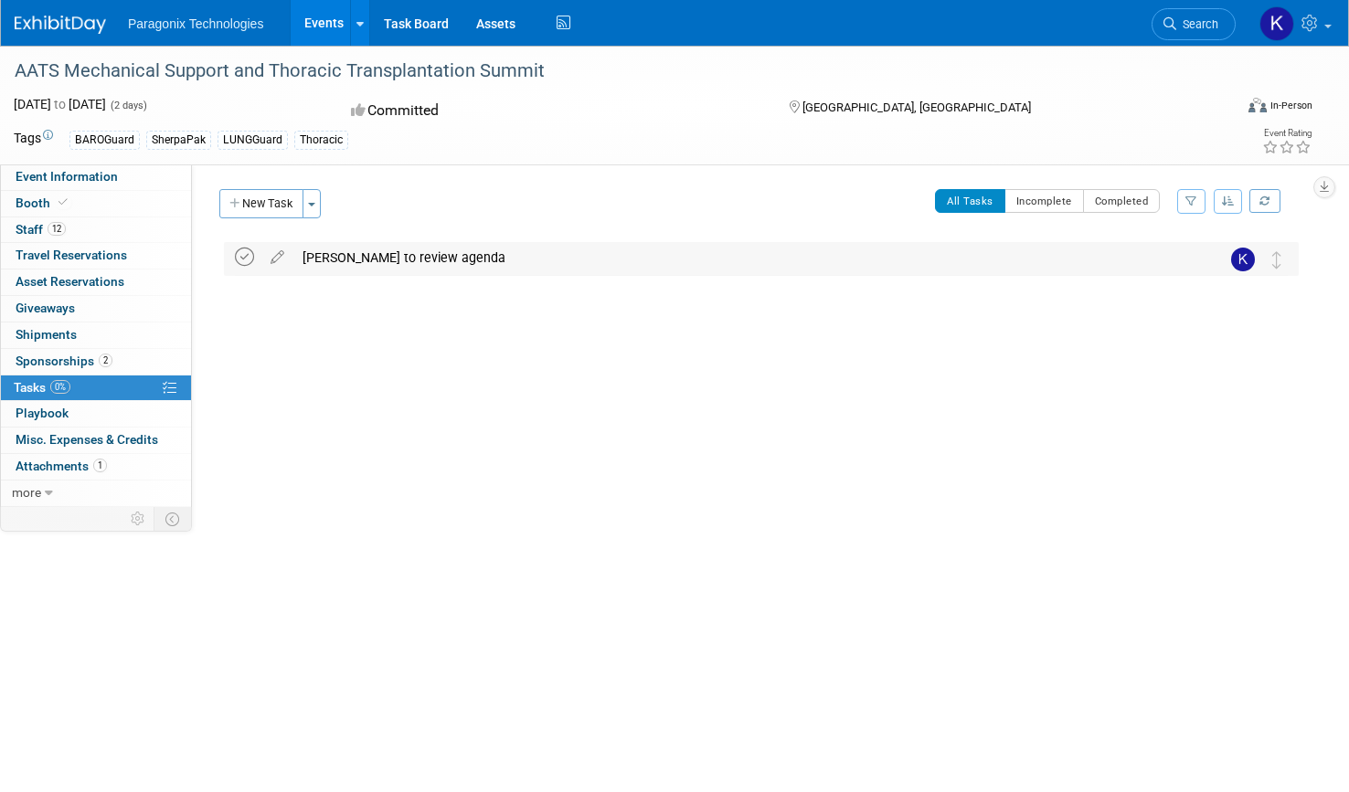
click at [250, 259] on icon at bounding box center [244, 257] width 19 height 19
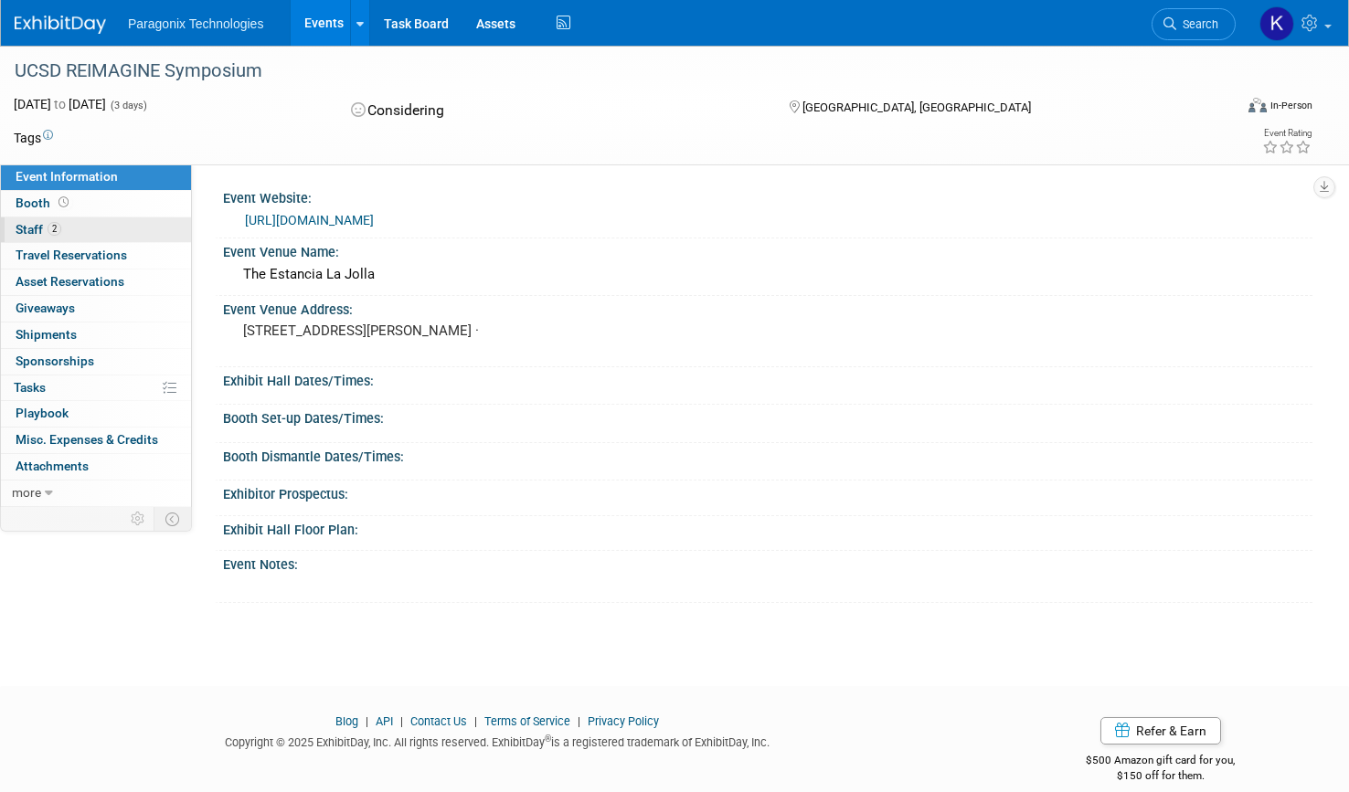
click at [22, 228] on span "Staff 2" at bounding box center [39, 229] width 46 height 15
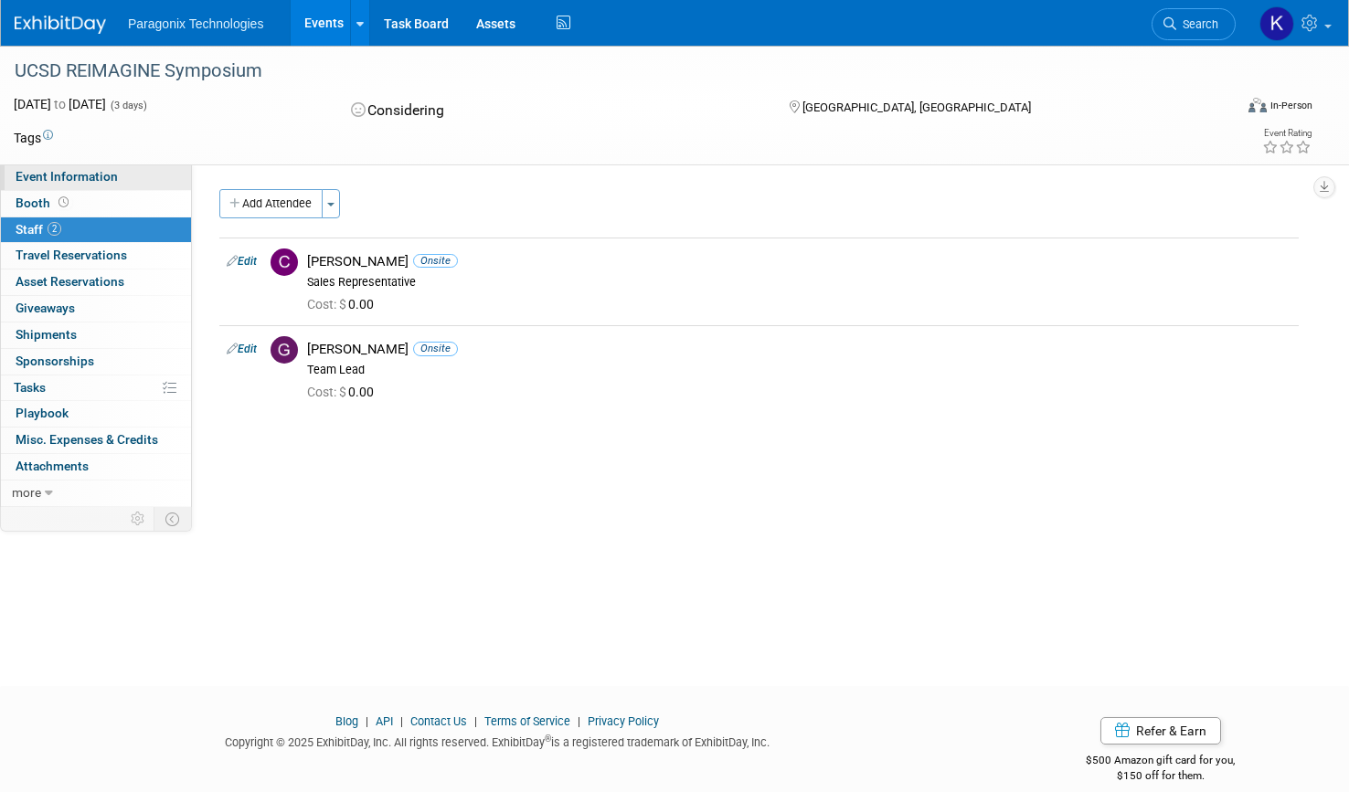
click at [40, 177] on span "Event Information" at bounding box center [67, 176] width 102 height 15
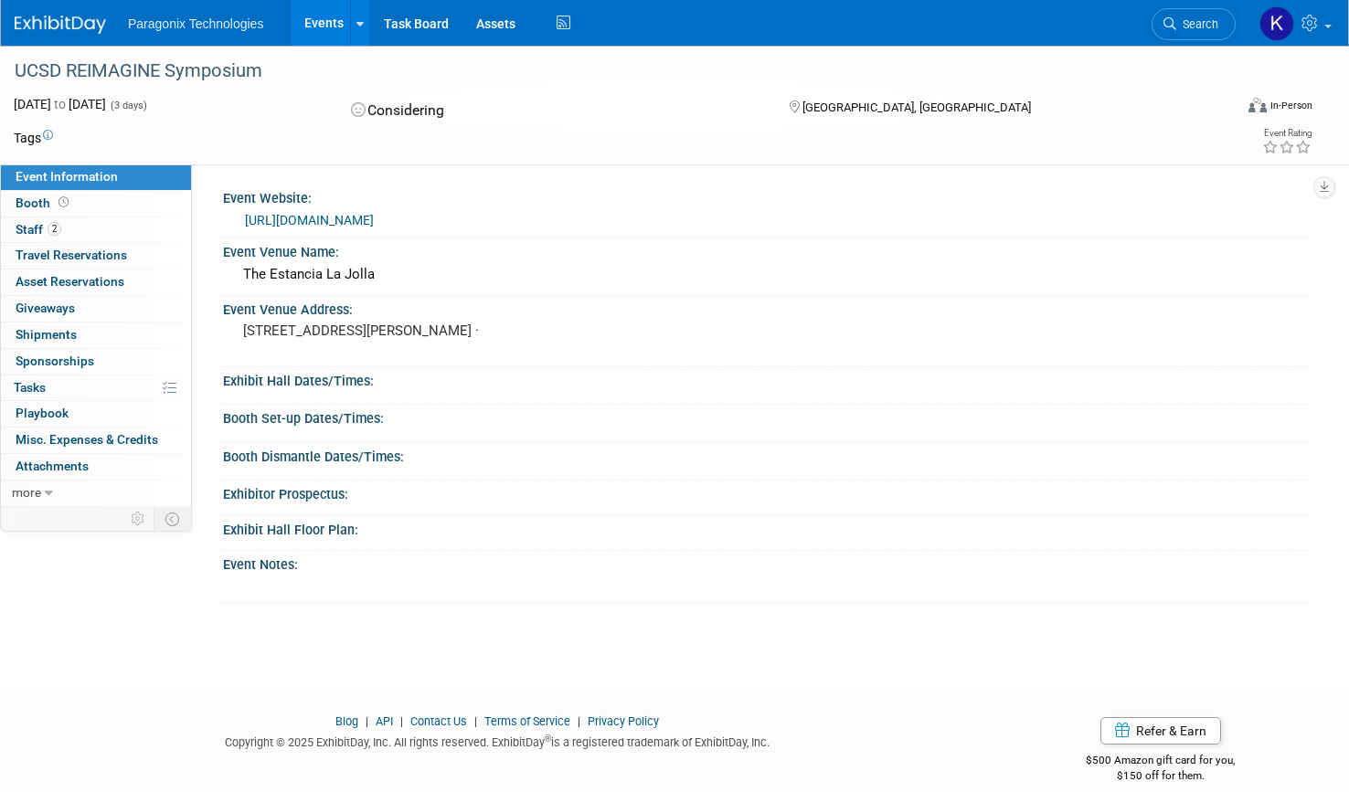
click at [374, 222] on link "[URL][DOMAIN_NAME]" at bounding box center [309, 220] width 129 height 15
click at [30, 226] on span "Staff 2" at bounding box center [39, 229] width 46 height 15
click at [374, 218] on link "https://rsvp.duke.edu/event/39d4407e-eac7-40c7-92c0-18f19324e7d3/rules-regulati…" at bounding box center [309, 220] width 129 height 15
click at [341, 219] on link "[URL][DOMAIN_NAME]" at bounding box center [309, 220] width 129 height 15
click at [374, 215] on link "[URL][DOMAIN_NAME]" at bounding box center [309, 220] width 129 height 15
